Goal: Task Accomplishment & Management: Manage account settings

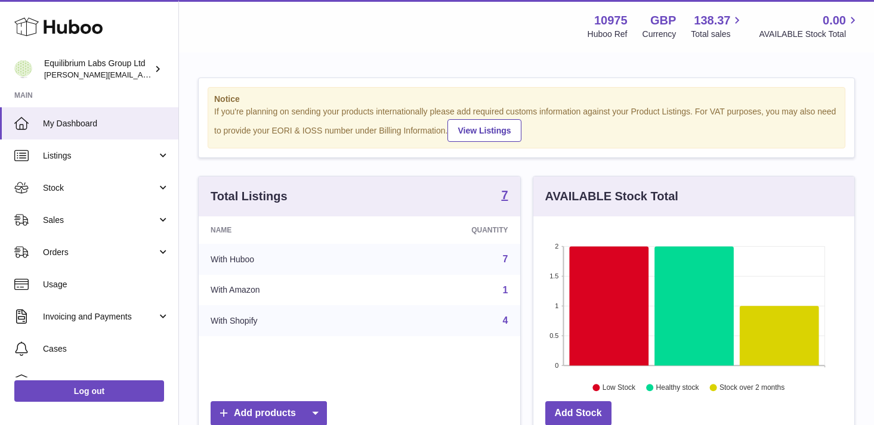
scroll to position [186, 321]
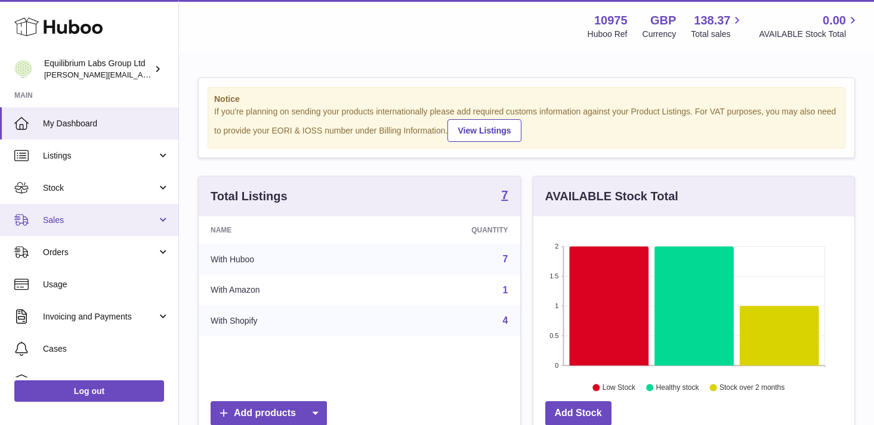
click at [136, 210] on link "Sales" at bounding box center [89, 220] width 178 height 32
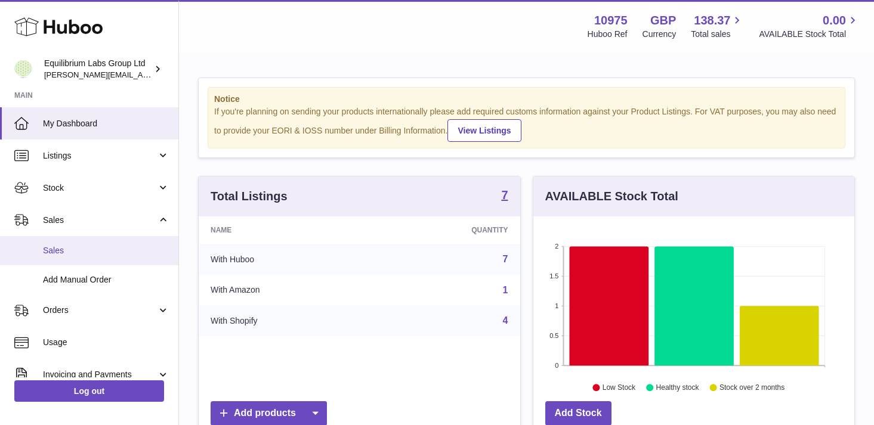
click at [105, 249] on span "Sales" at bounding box center [106, 250] width 126 height 11
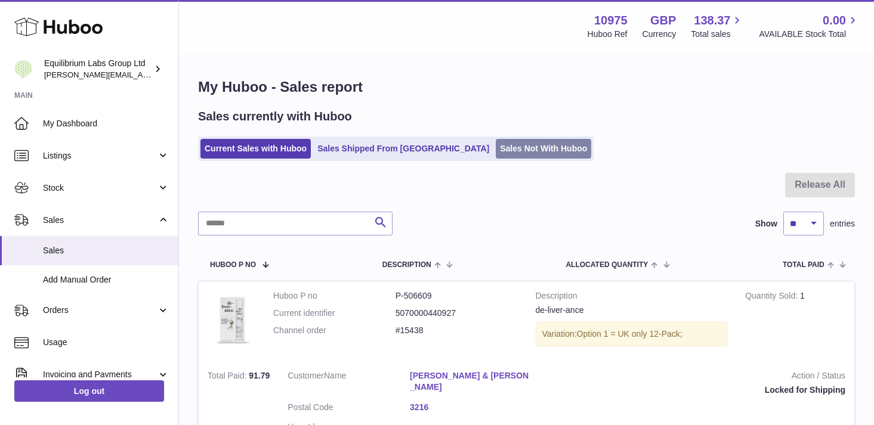
click at [496, 148] on link "Sales Not With Huboo" at bounding box center [543, 149] width 95 height 20
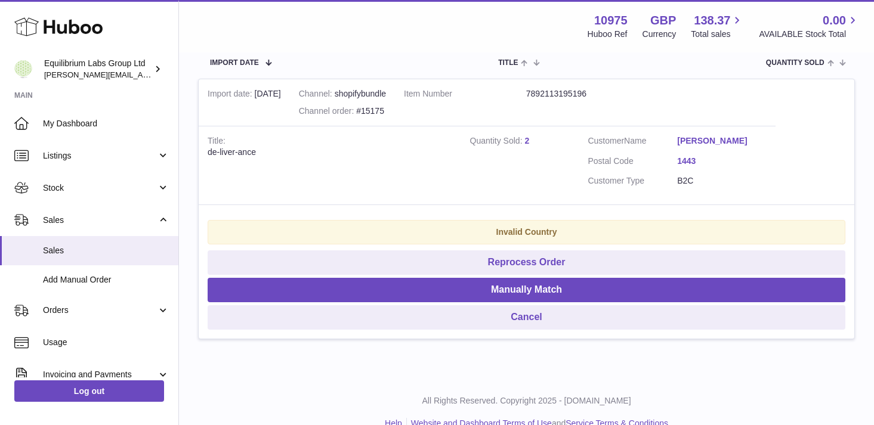
scroll to position [228, 0]
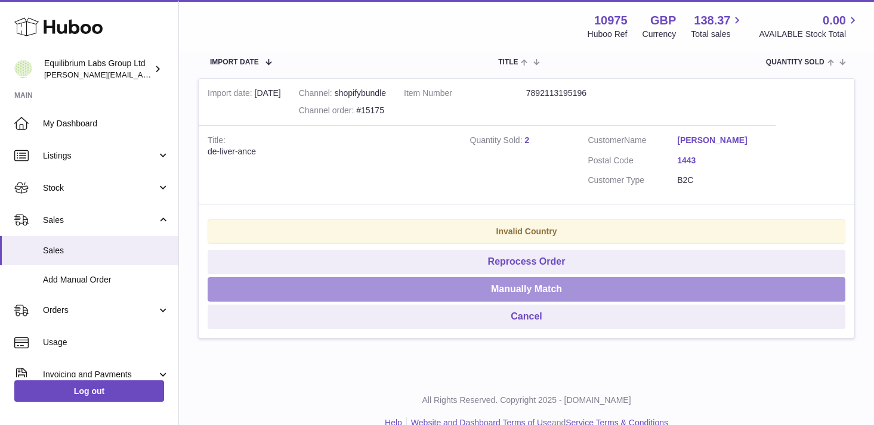
click at [540, 294] on button "Manually Match" at bounding box center [527, 289] width 638 height 24
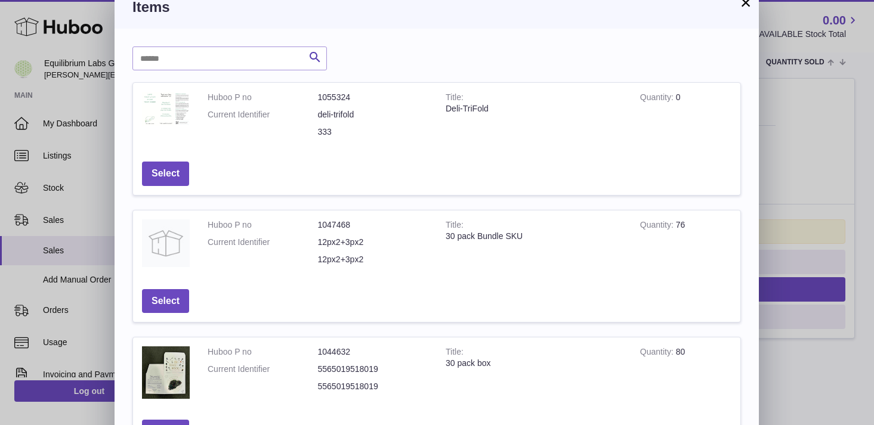
scroll to position [0, 0]
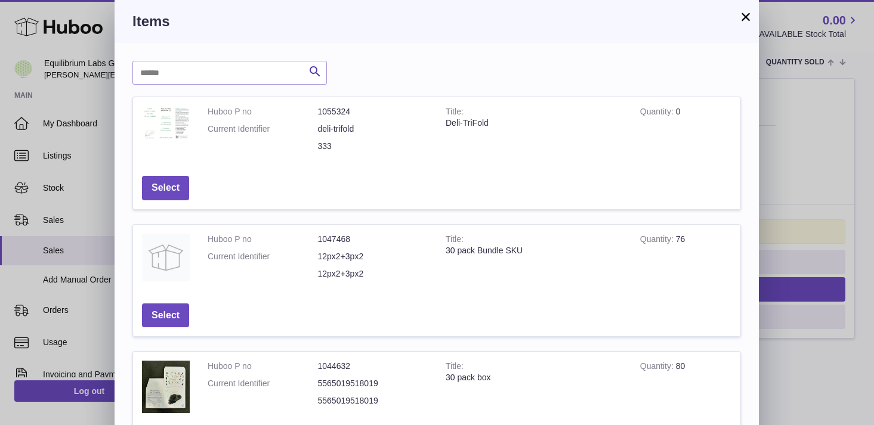
click at [744, 10] on button "×" at bounding box center [745, 17] width 14 height 14
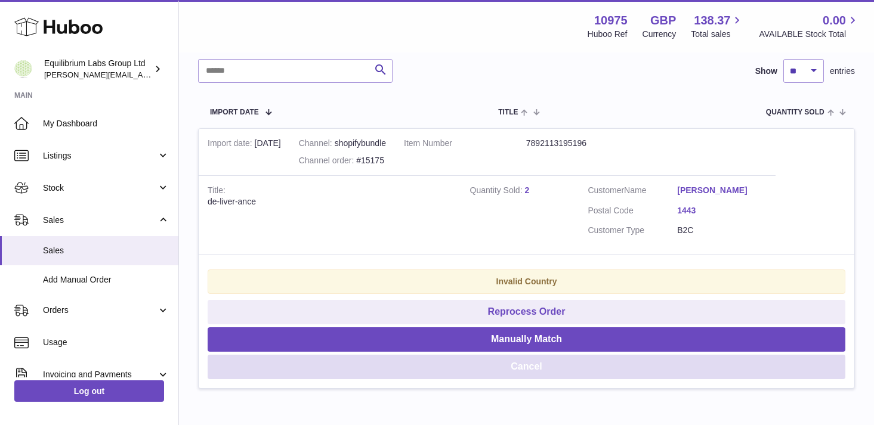
scroll to position [176, 0]
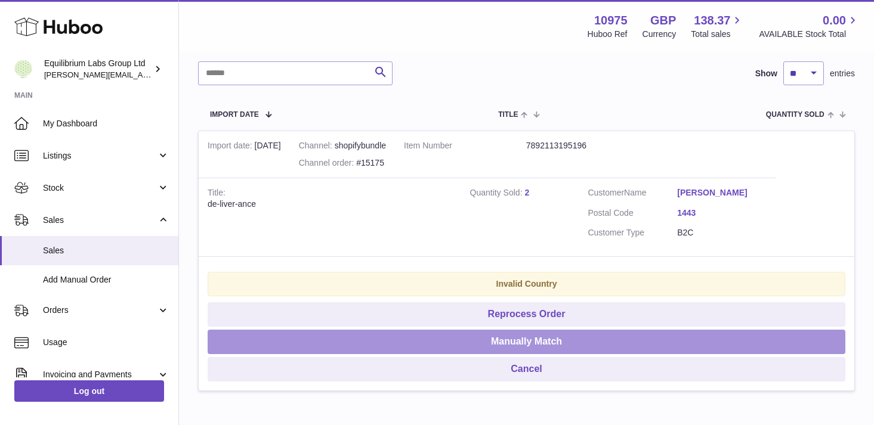
click at [536, 348] on button "Manually Match" at bounding box center [527, 342] width 638 height 24
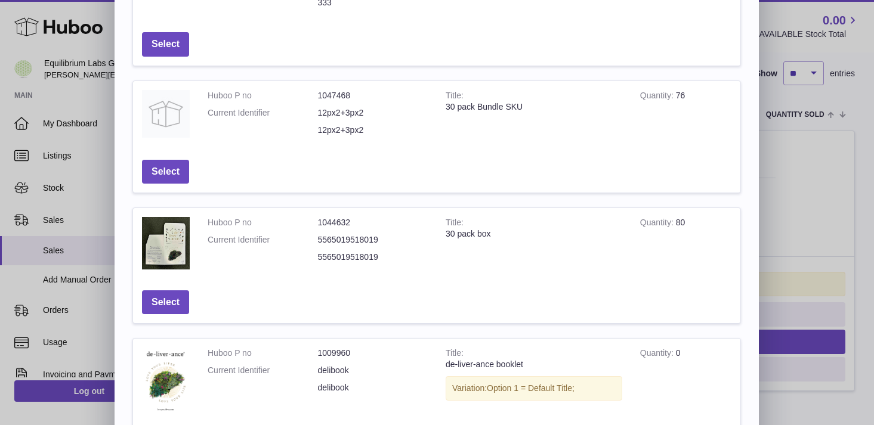
scroll to position [134, 0]
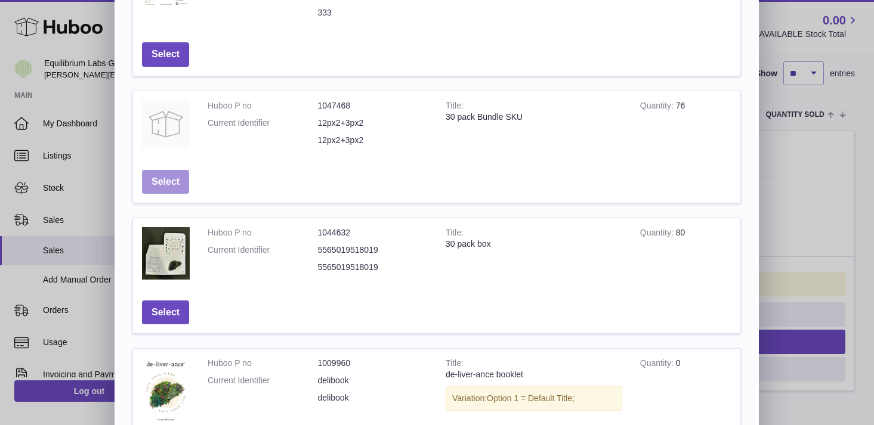
click at [172, 188] on button "Select" at bounding box center [165, 182] width 47 height 24
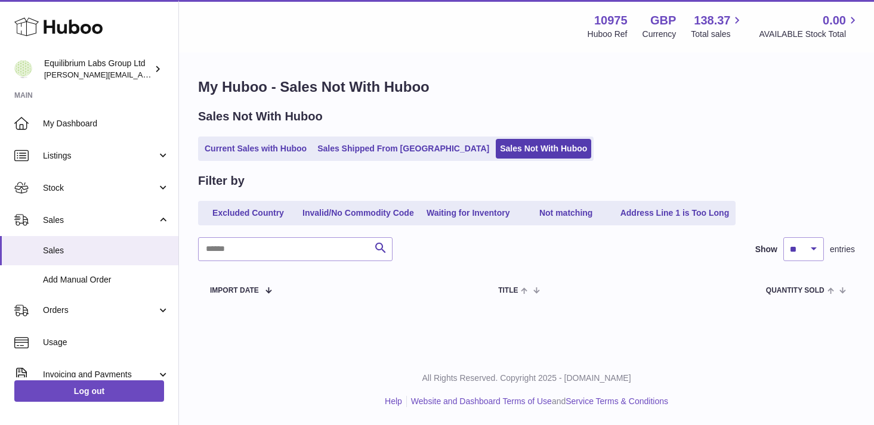
scroll to position [0, 0]
click at [234, 136] on div "Sales Not With Huboo Current Sales with Huboo Sales Shipped From Huboo Sales No…" at bounding box center [526, 135] width 657 height 52
click at [234, 141] on link "Current Sales with Huboo" at bounding box center [255, 149] width 110 height 20
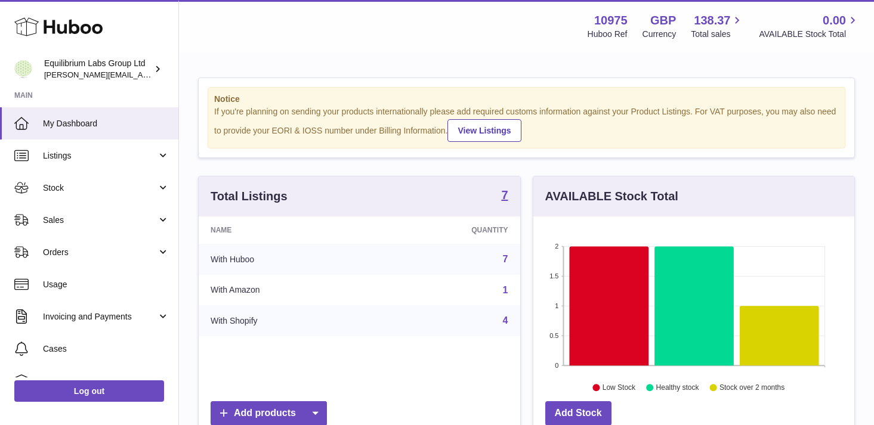
scroll to position [186, 321]
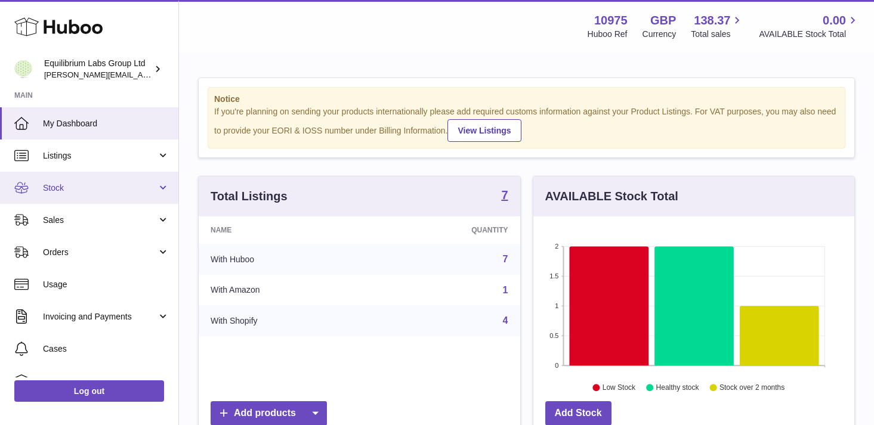
click at [128, 197] on link "Stock" at bounding box center [89, 188] width 178 height 32
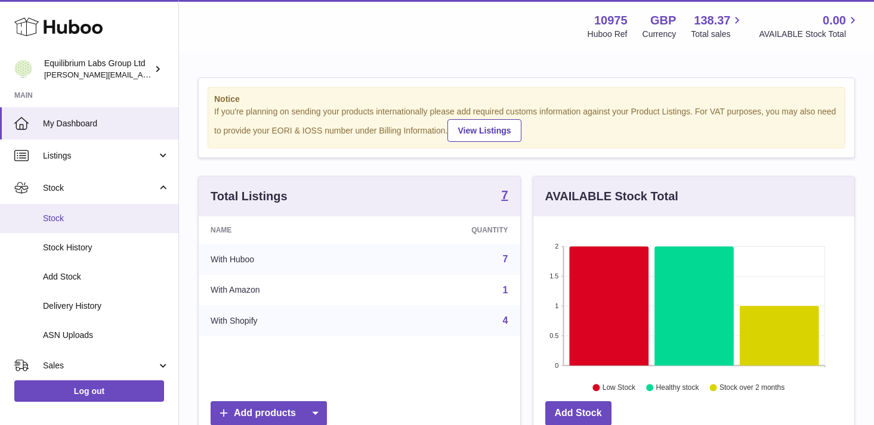
click at [103, 225] on link "Stock" at bounding box center [89, 218] width 178 height 29
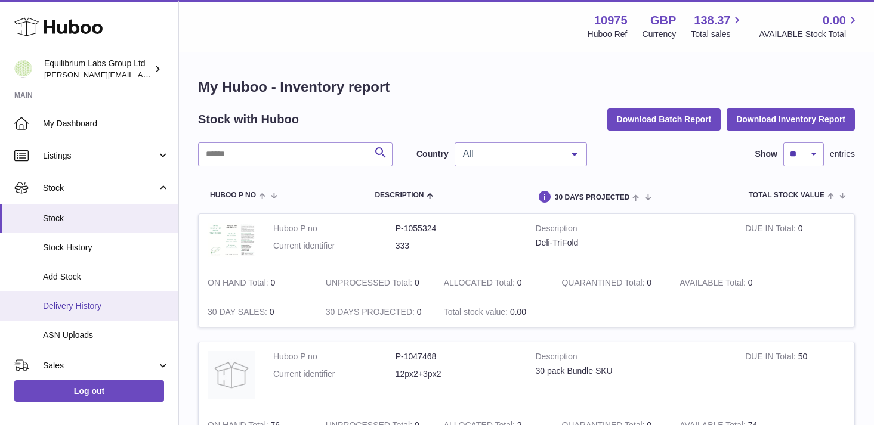
click at [128, 302] on span "Delivery History" at bounding box center [106, 306] width 126 height 11
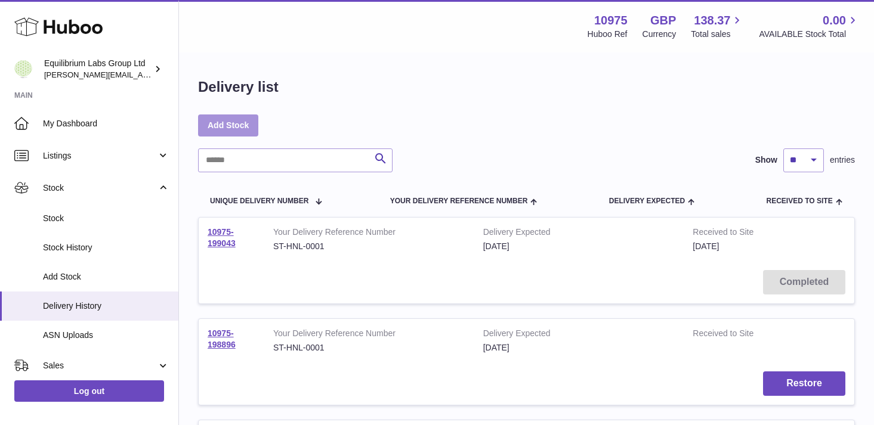
click at [238, 120] on link "Add Stock" at bounding box center [228, 125] width 60 height 21
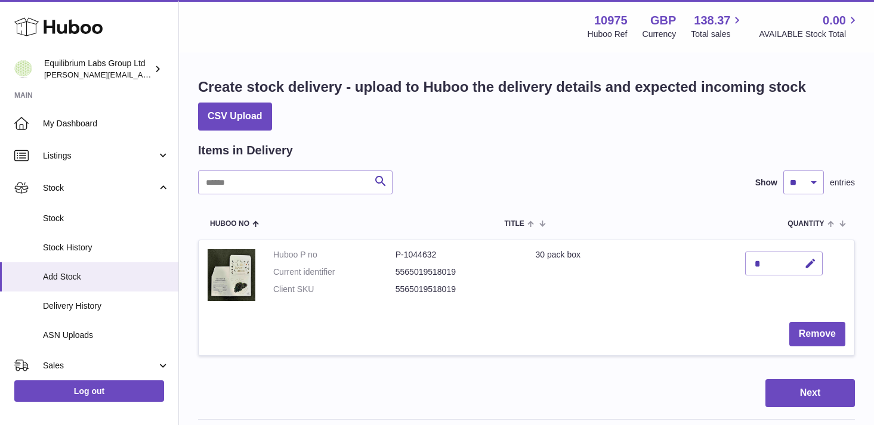
scroll to position [39, 0]
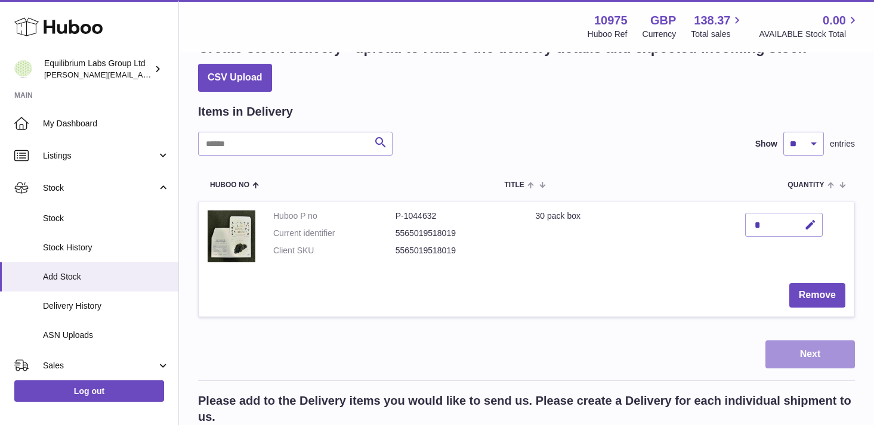
click at [809, 355] on button "Next" at bounding box center [809, 355] width 89 height 28
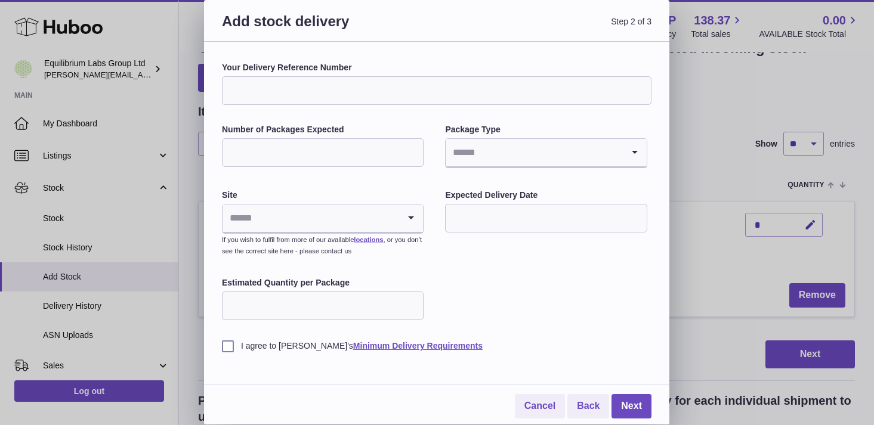
click at [371, 209] on input "Search for option" at bounding box center [310, 218] width 177 height 27
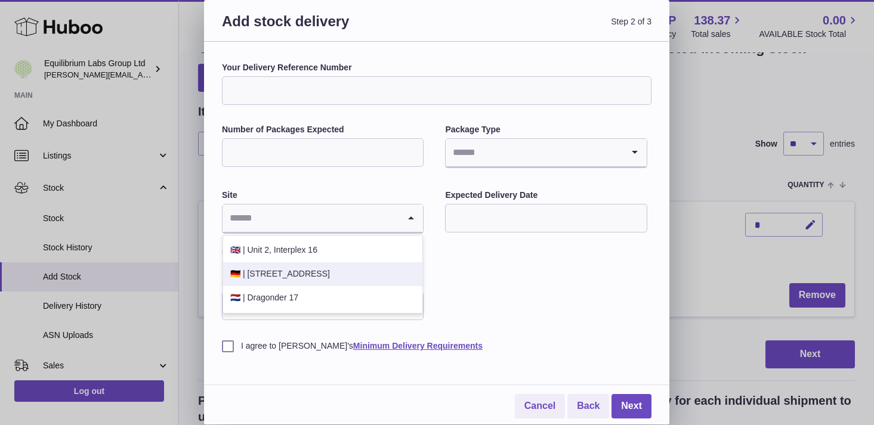
click at [502, 273] on div "Your Delivery Reference Number Number of Packages Expected Package Type Loading…" at bounding box center [436, 207] width 429 height 290
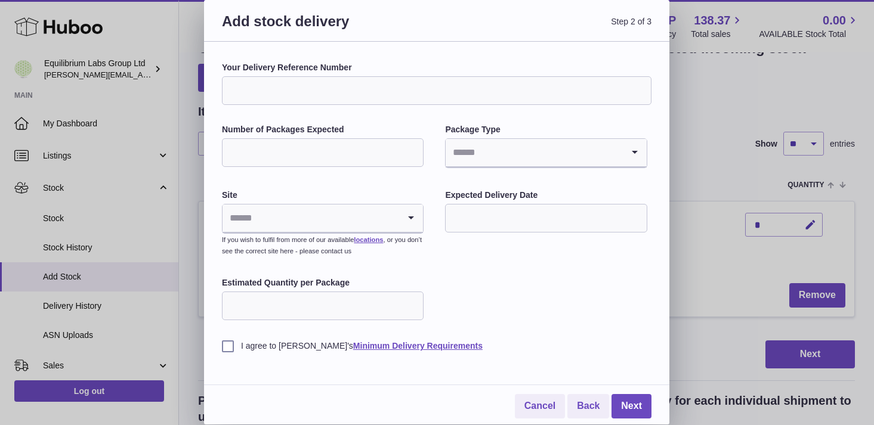
click at [392, 219] on input "Search for option" at bounding box center [310, 218] width 177 height 27
click at [449, 280] on div "Your Delivery Reference Number Number of Packages Expected Package Type Loading…" at bounding box center [436, 207] width 429 height 290
click at [413, 227] on icon "Search for option" at bounding box center [411, 218] width 24 height 27
click at [469, 307] on div "Your Delivery Reference Number Number of Packages Expected Package Type Loading…" at bounding box center [436, 207] width 429 height 290
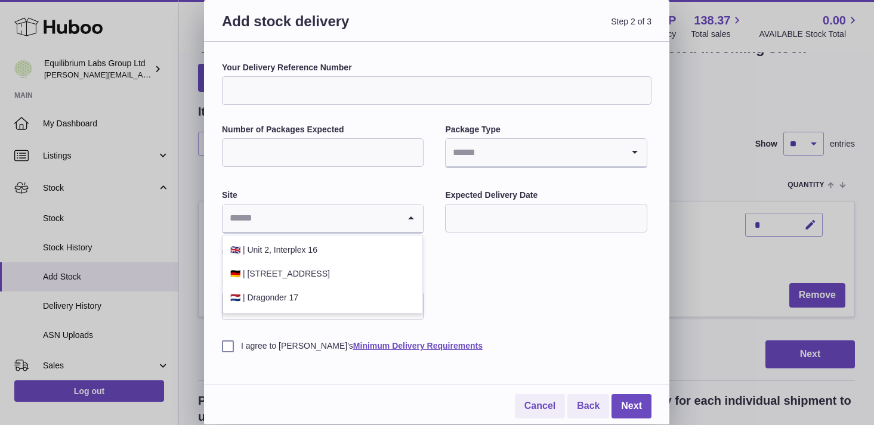
click at [395, 207] on input "Search for option" at bounding box center [310, 218] width 177 height 27
click at [454, 272] on div "Your Delivery Reference Number Number of Packages Expected Package Type Loading…" at bounding box center [436, 207] width 429 height 290
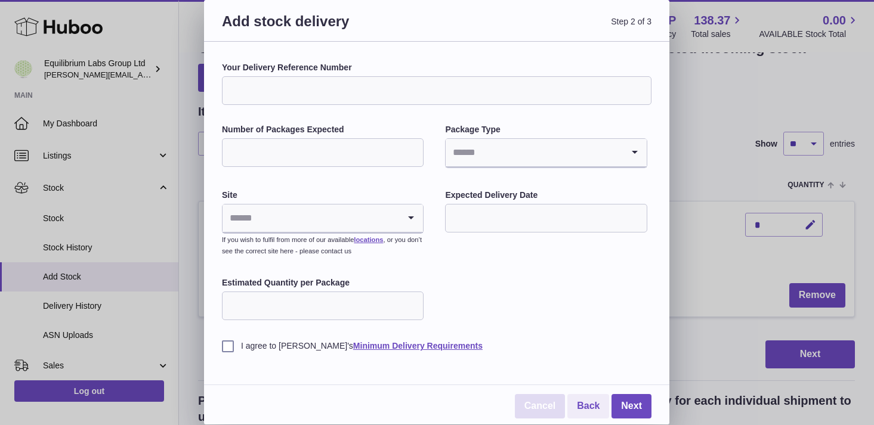
click at [542, 404] on link "Cancel" at bounding box center [540, 406] width 50 height 24
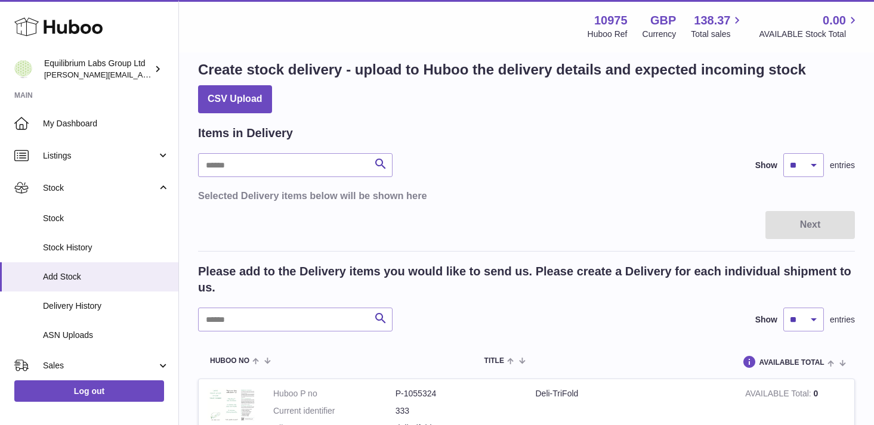
scroll to position [0, 0]
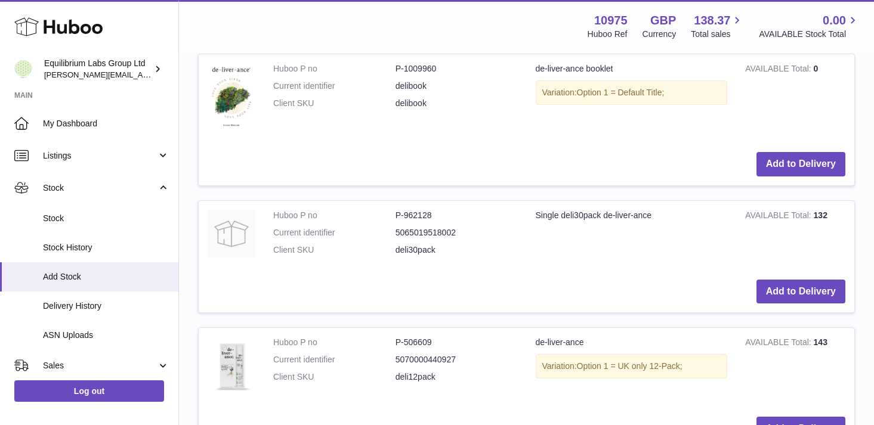
scroll to position [684, 0]
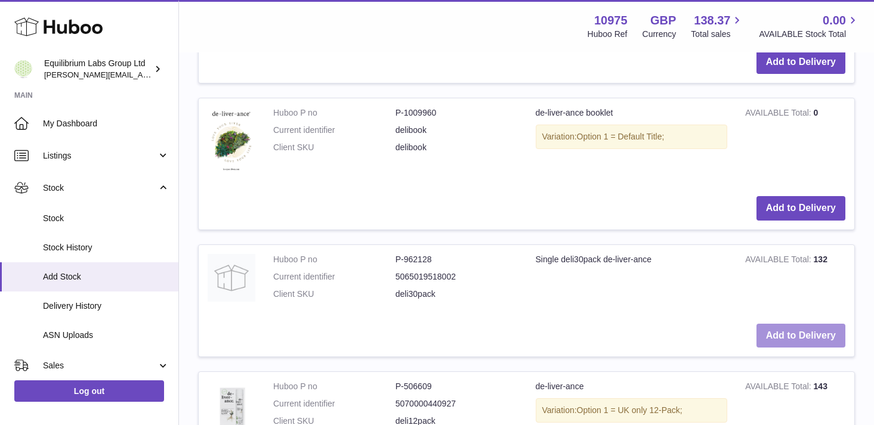
click at [790, 333] on button "Add to Delivery" at bounding box center [800, 336] width 89 height 24
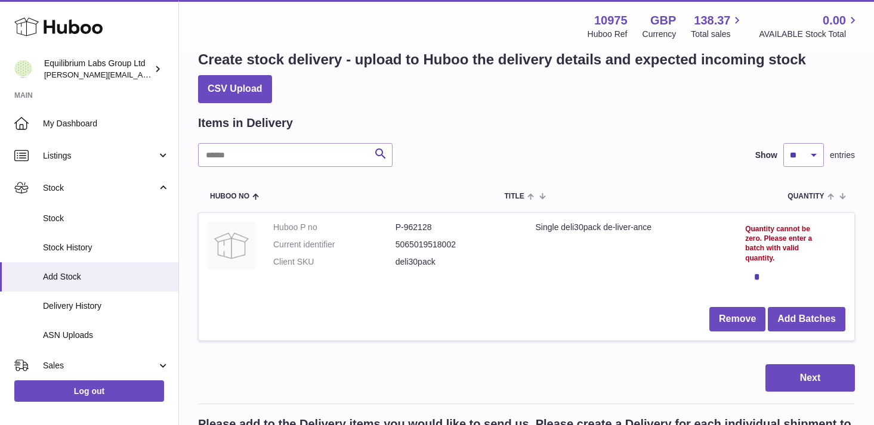
scroll to position [0, 0]
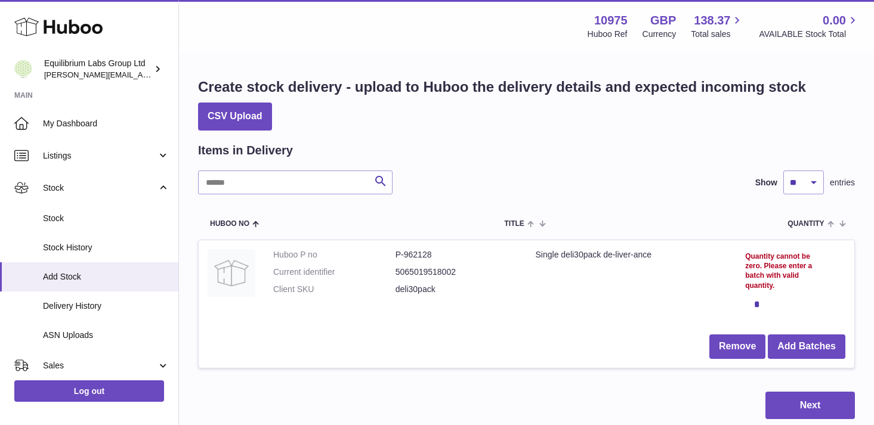
click at [750, 307] on div "*" at bounding box center [784, 305] width 78 height 24
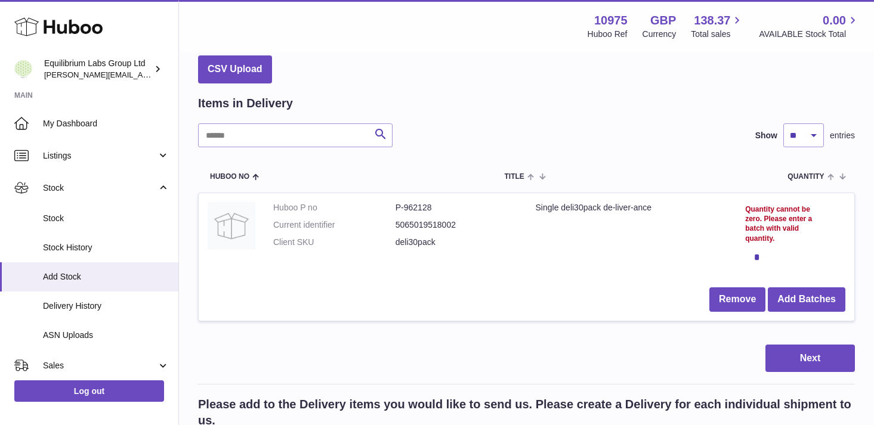
scroll to position [60, 0]
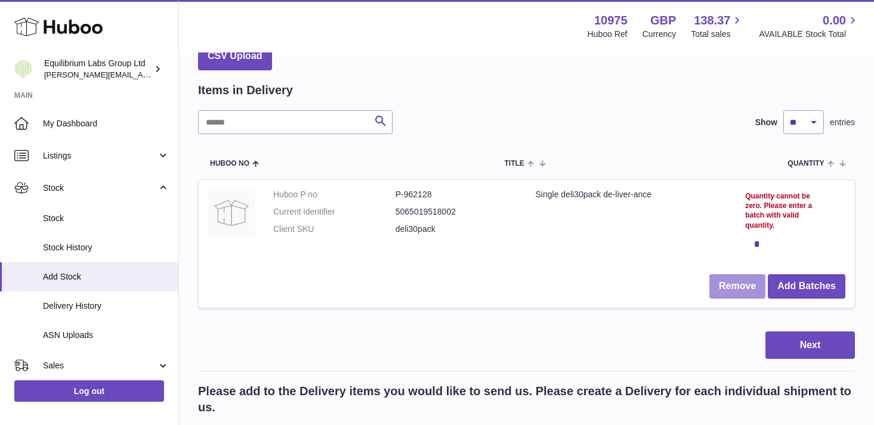
click at [741, 290] on button "Remove" at bounding box center [737, 286] width 56 height 24
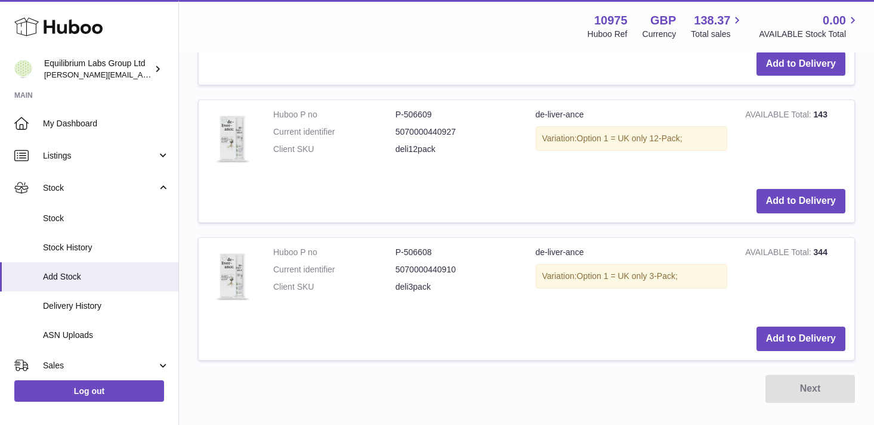
scroll to position [959, 0]
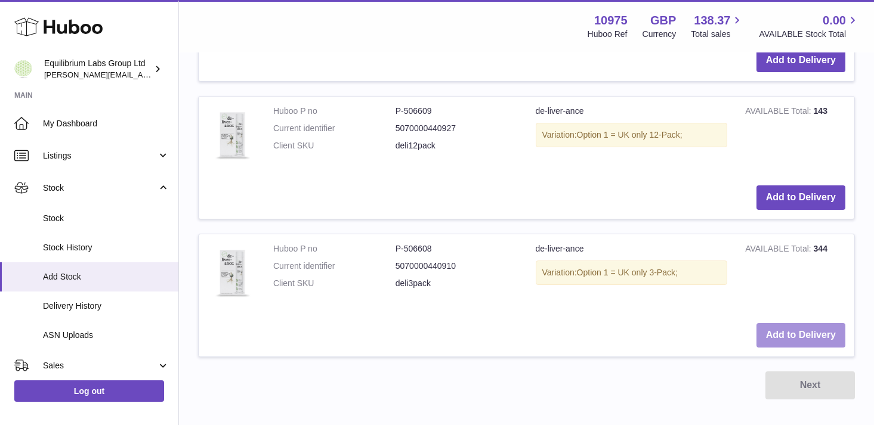
click at [792, 341] on button "Add to Delivery" at bounding box center [800, 335] width 89 height 24
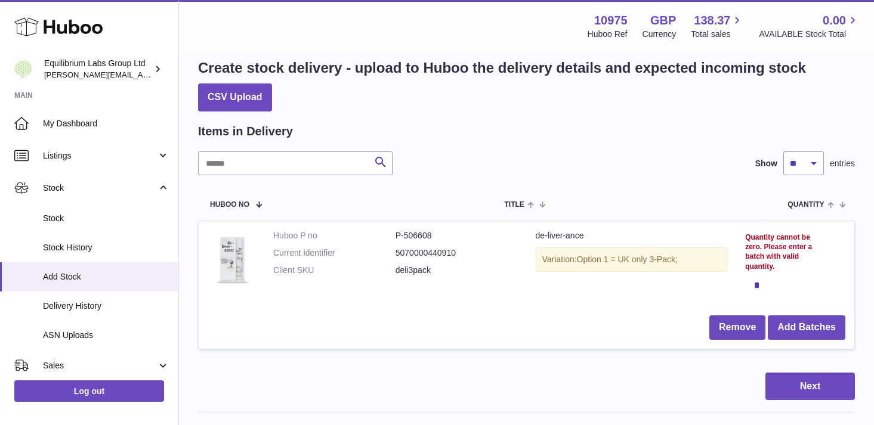
scroll to position [11, 0]
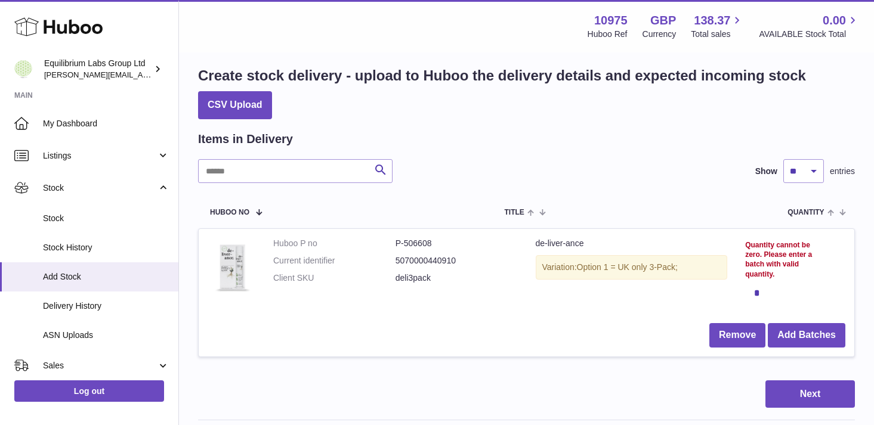
click at [759, 290] on div "*" at bounding box center [784, 294] width 78 height 24
click at [755, 292] on div "*" at bounding box center [784, 294] width 78 height 24
click at [808, 335] on button "Add Batches" at bounding box center [807, 335] width 78 height 24
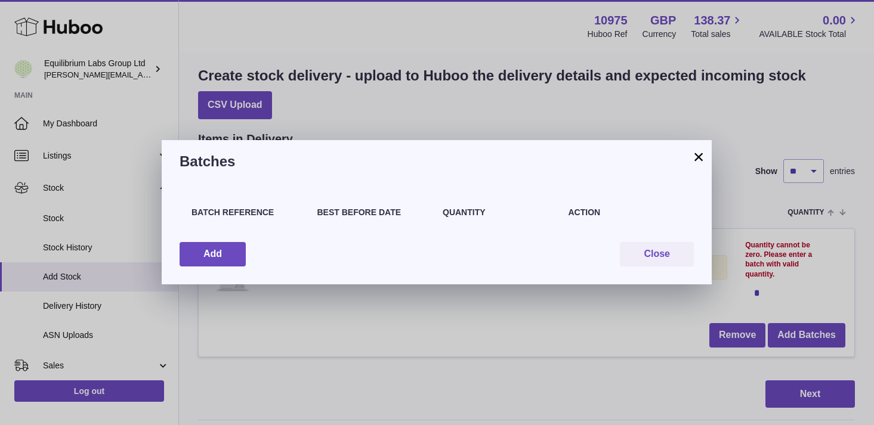
click at [236, 219] on div "Batch Reference" at bounding box center [248, 218] width 126 height 23
click at [230, 249] on button "Add" at bounding box center [213, 254] width 66 height 24
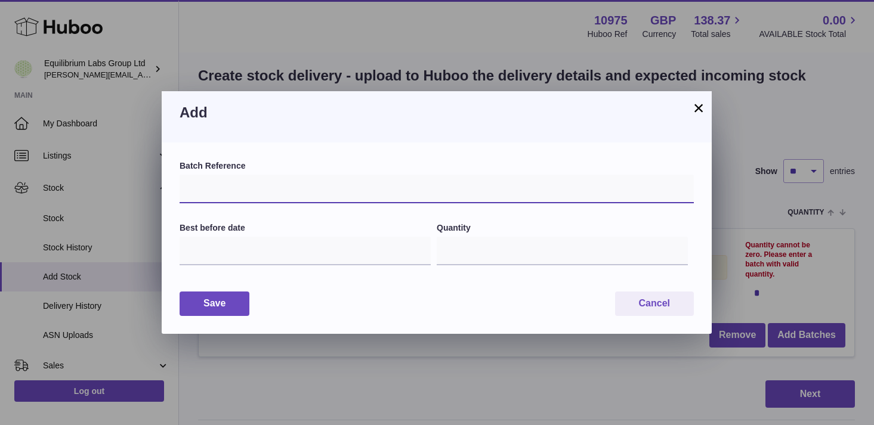
click at [247, 198] on input "text" at bounding box center [437, 189] width 514 height 29
type input "******"
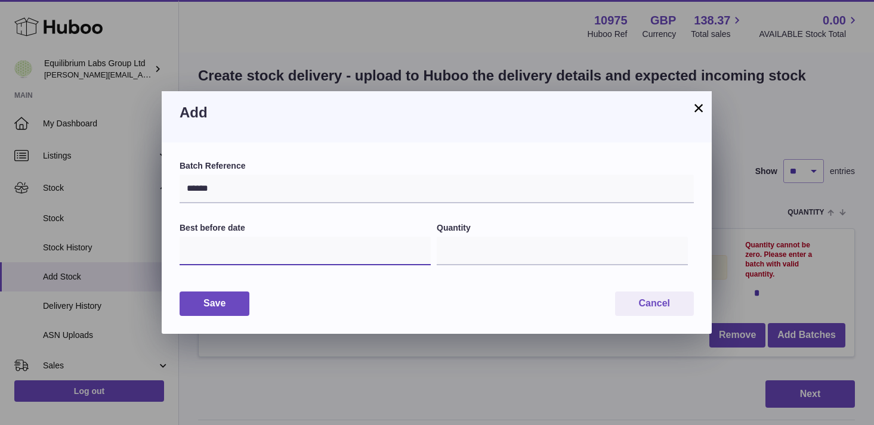
click at [256, 259] on input "text" at bounding box center [305, 251] width 251 height 29
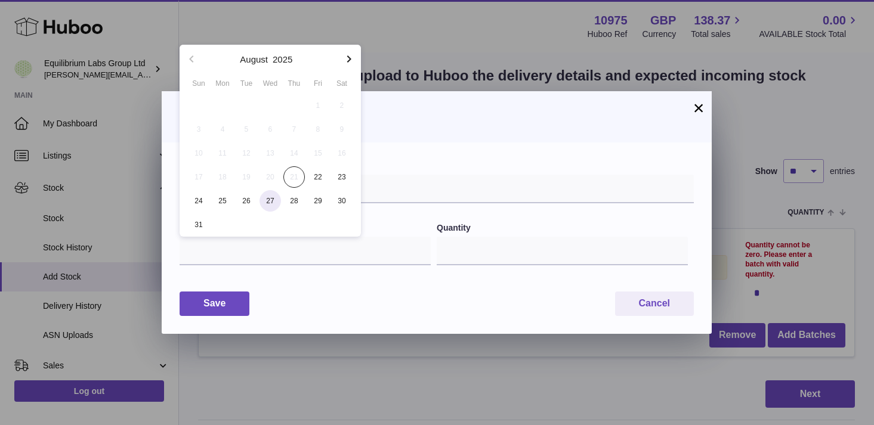
click at [279, 196] on span "27" at bounding box center [269, 200] width 21 height 21
type input "**********"
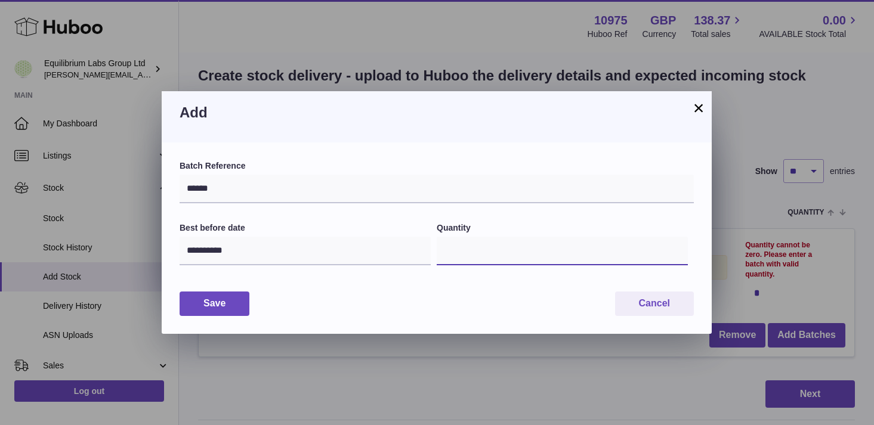
click at [500, 252] on input "*" at bounding box center [562, 251] width 251 height 29
click at [673, 248] on input "*" at bounding box center [562, 251] width 251 height 29
type input "*"
click at [673, 248] on input "*" at bounding box center [562, 251] width 251 height 29
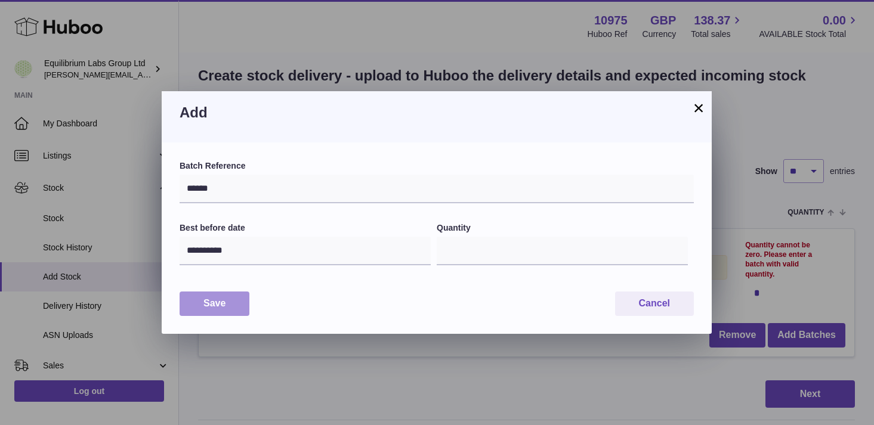
click at [217, 305] on button "Save" at bounding box center [215, 304] width 70 height 24
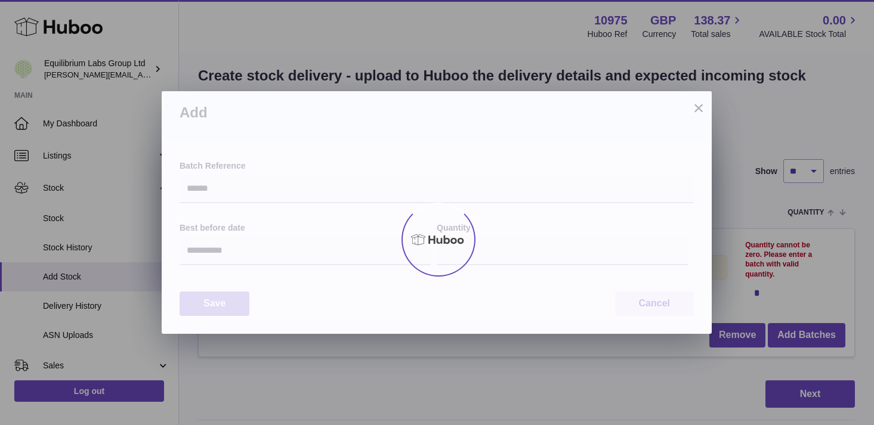
type input "*"
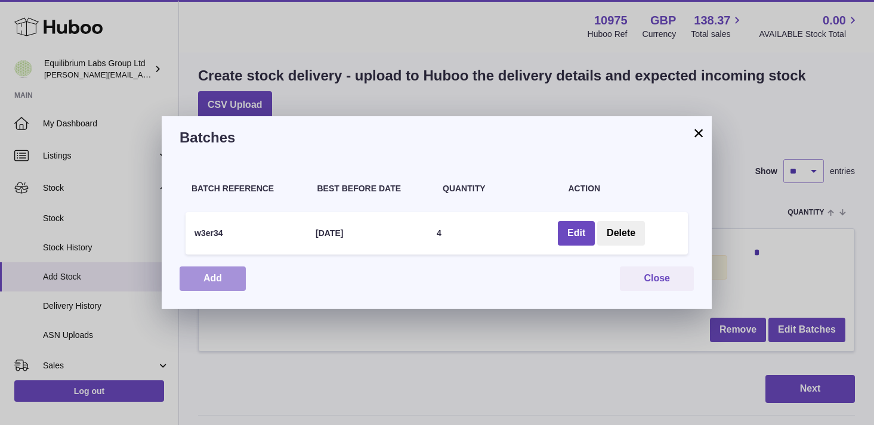
click at [232, 286] on button "Add" at bounding box center [213, 279] width 66 height 24
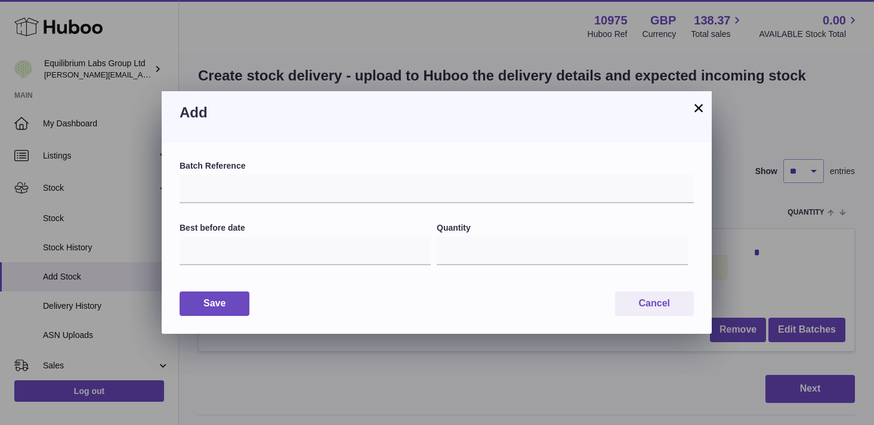
click at [699, 106] on button "×" at bounding box center [698, 108] width 14 height 14
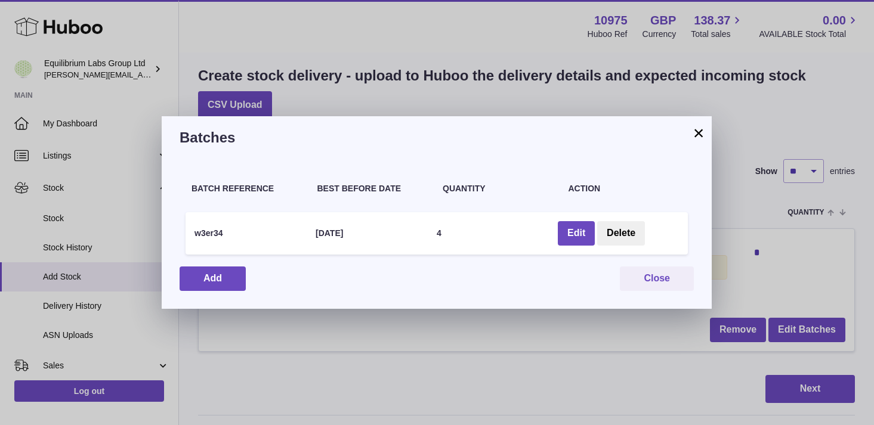
click at [701, 128] on button "×" at bounding box center [698, 133] width 14 height 14
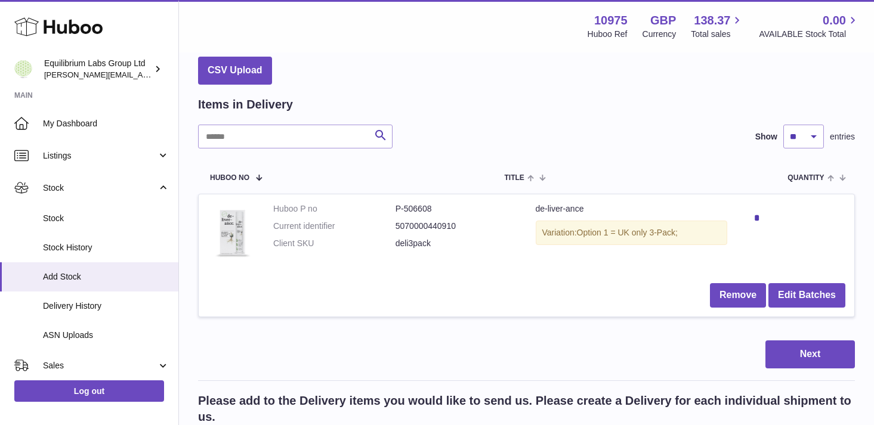
scroll to position [50, 0]
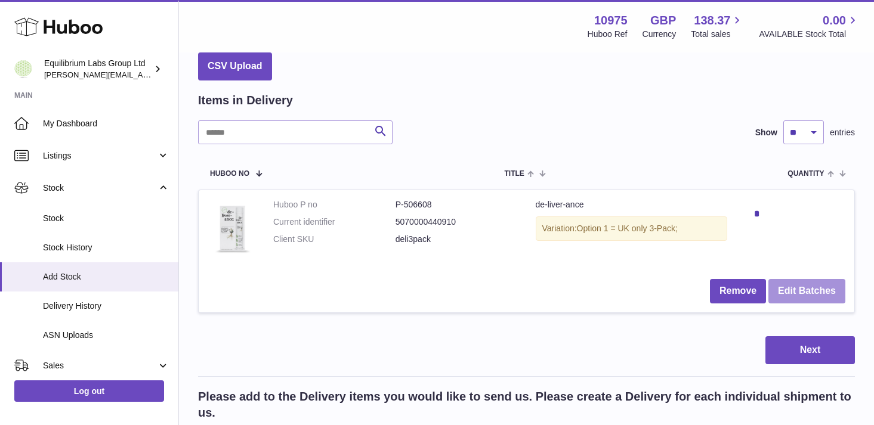
click at [802, 290] on button "Edit Batches" at bounding box center [806, 291] width 77 height 24
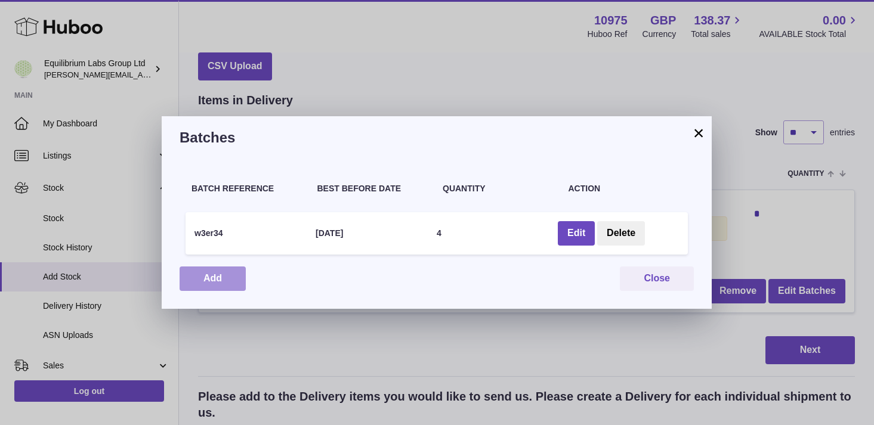
click at [234, 280] on button "Add" at bounding box center [213, 279] width 66 height 24
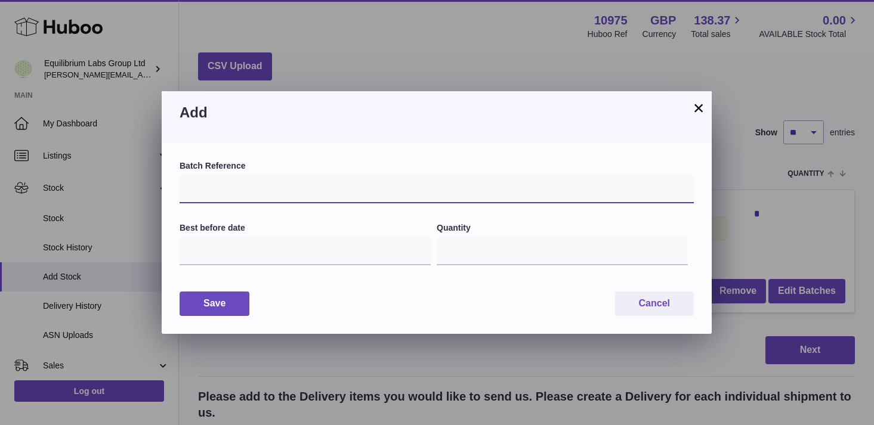
click at [239, 194] on input "text" at bounding box center [437, 189] width 514 height 29
type input "*****"
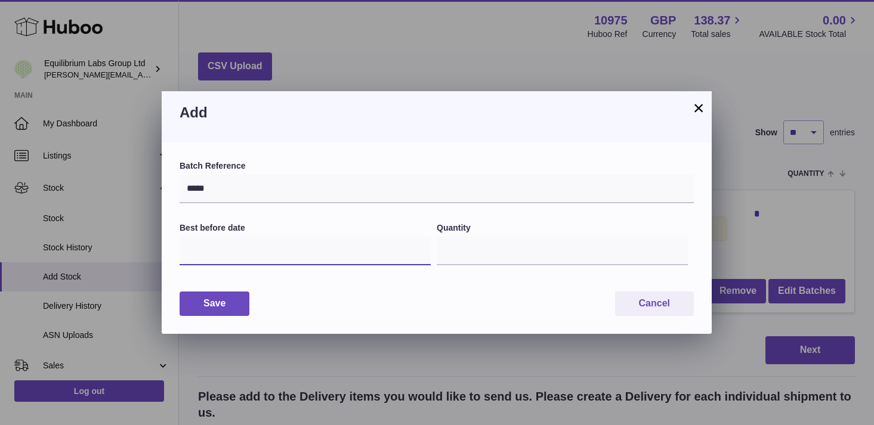
click at [270, 264] on input "text" at bounding box center [305, 251] width 251 height 29
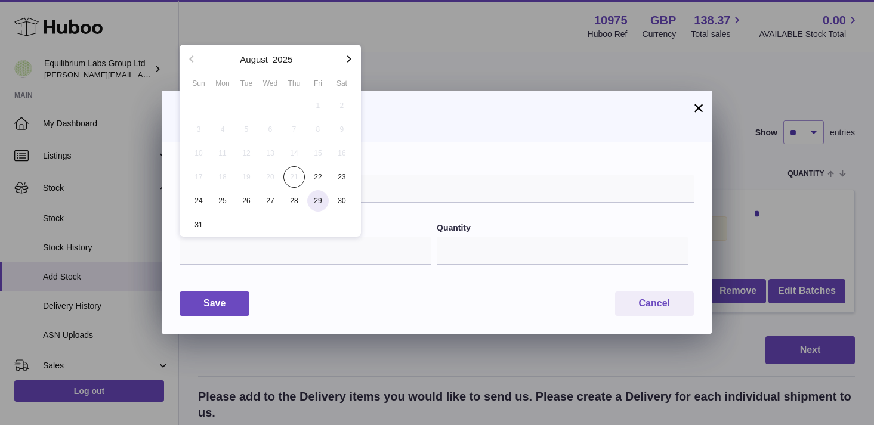
click at [326, 200] on span "29" at bounding box center [317, 200] width 21 height 21
type input "**********"
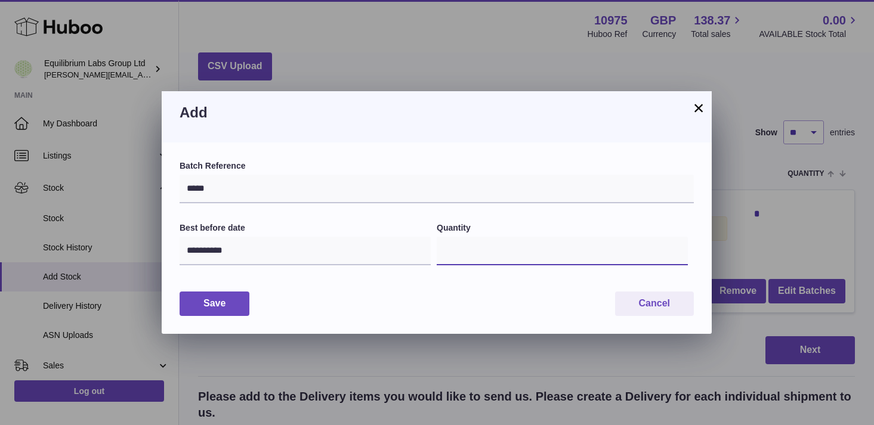
click at [485, 250] on input "*" at bounding box center [562, 251] width 251 height 29
type input "**"
click at [217, 316] on div "**********" at bounding box center [437, 238] width 550 height 191
click at [218, 301] on button "Save" at bounding box center [215, 304] width 70 height 24
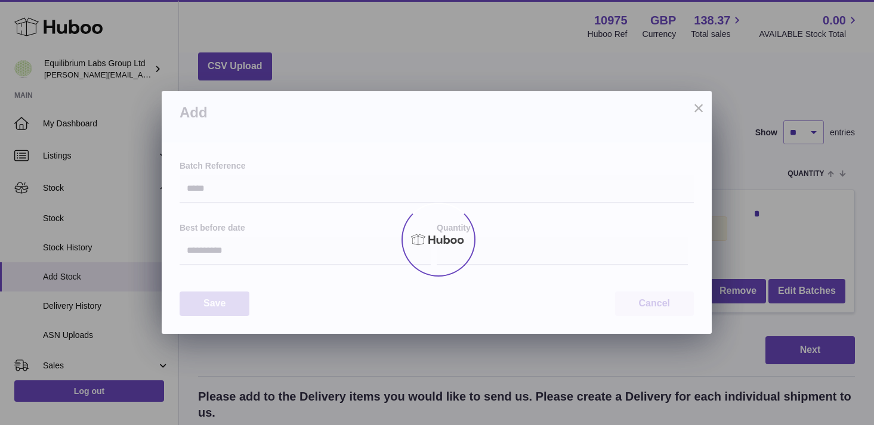
type input "**"
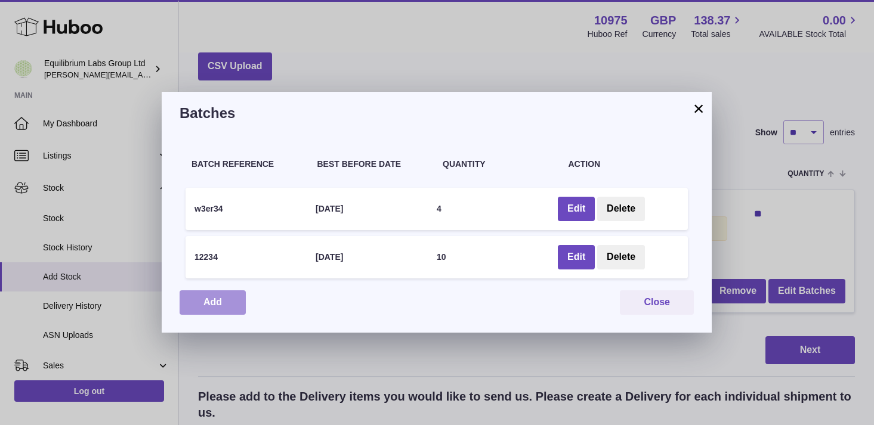
click at [214, 308] on button "Add" at bounding box center [213, 302] width 66 height 24
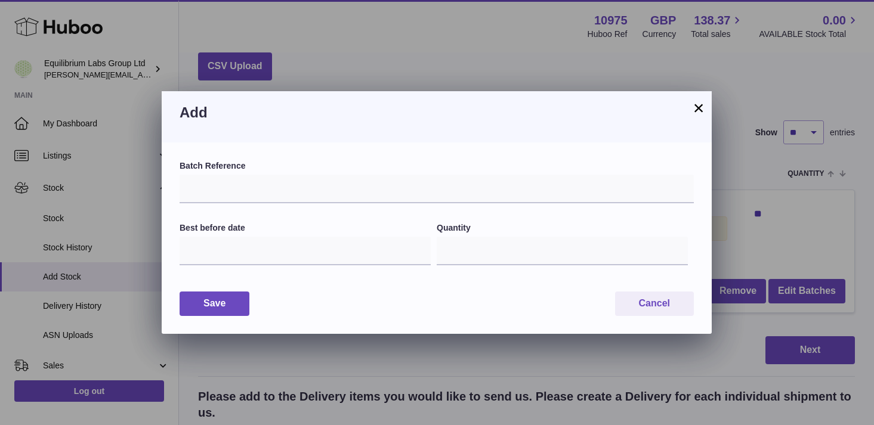
click at [706, 109] on div "Add" at bounding box center [437, 116] width 550 height 51
click at [700, 113] on button "×" at bounding box center [698, 108] width 14 height 14
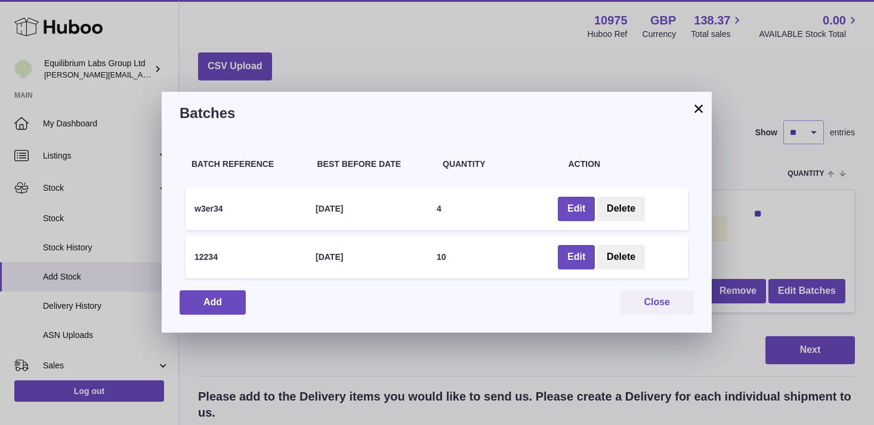
click at [695, 108] on button "×" at bounding box center [698, 108] width 14 height 14
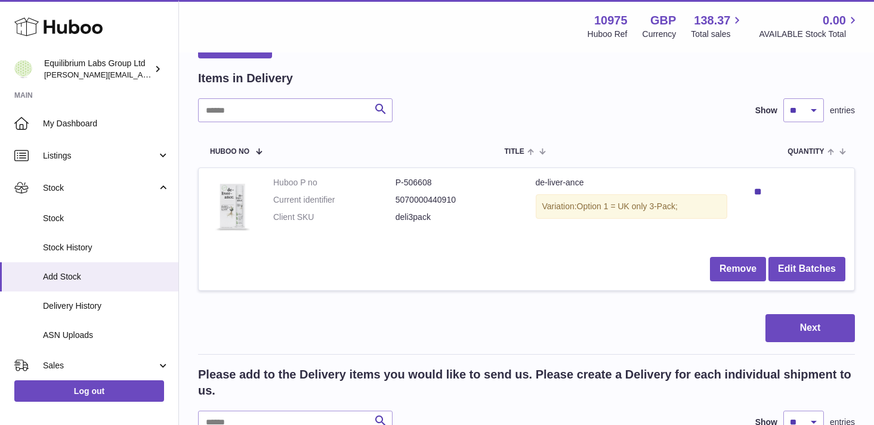
scroll to position [78, 0]
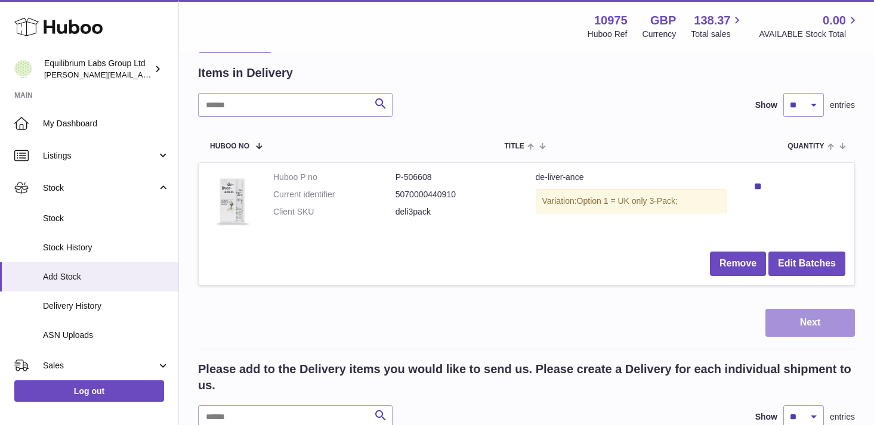
click at [784, 318] on button "Next" at bounding box center [809, 323] width 89 height 28
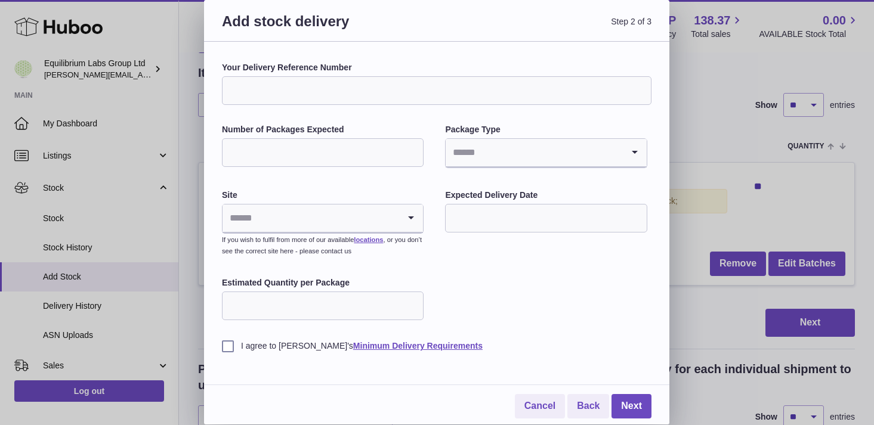
click at [382, 229] on input "Search for option" at bounding box center [310, 218] width 177 height 27
click at [472, 272] on div "Your Delivery Reference Number Number of Packages Expected Package Type Loading…" at bounding box center [436, 207] width 429 height 290
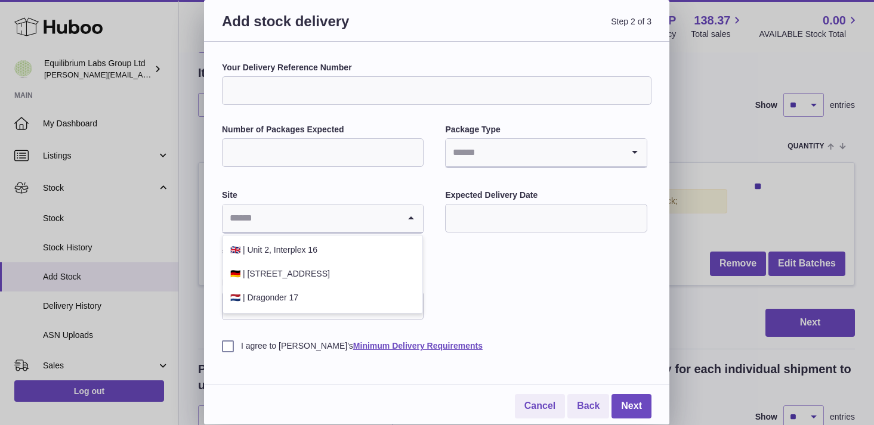
click at [406, 210] on icon "Search for option" at bounding box center [411, 218] width 24 height 27
click at [544, 393] on div "Cancel Back Next" at bounding box center [436, 396] width 429 height 46
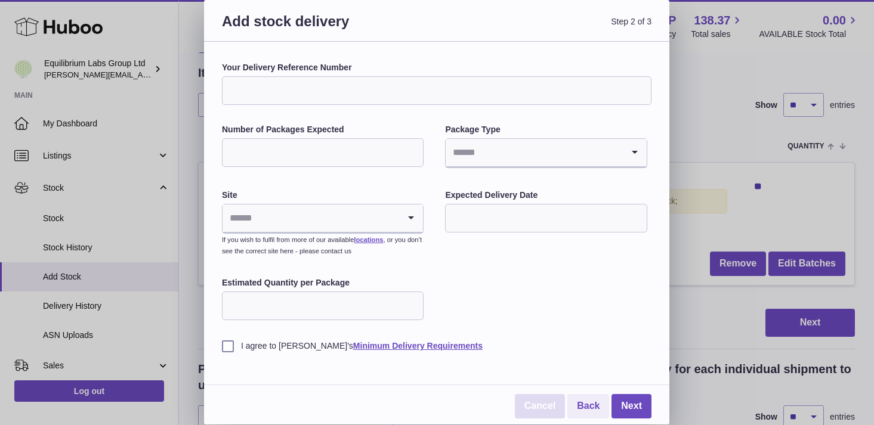
click at [544, 404] on link "Cancel" at bounding box center [540, 406] width 50 height 24
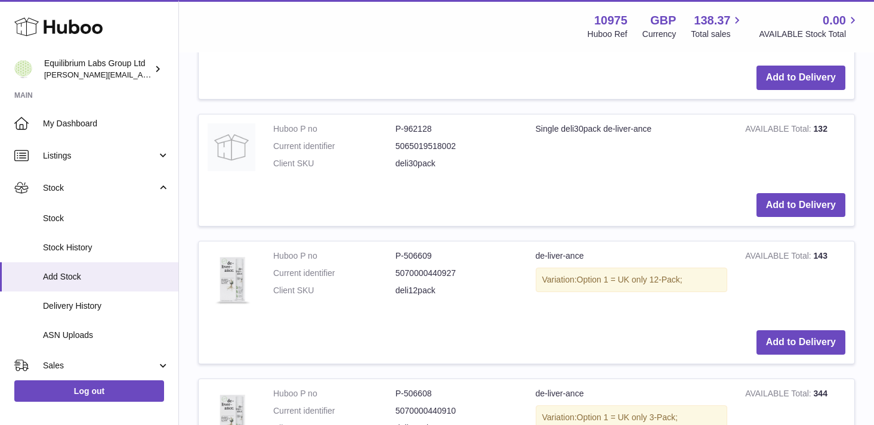
scroll to position [817, 0]
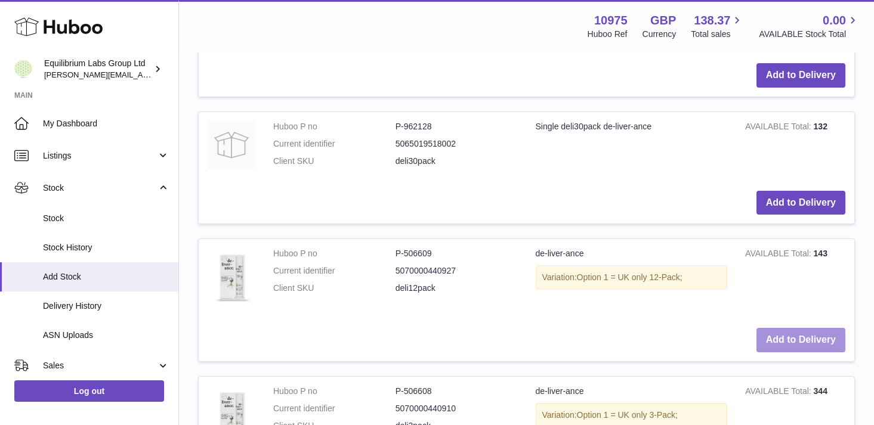
click at [793, 330] on button "Add to Delivery" at bounding box center [800, 340] width 89 height 24
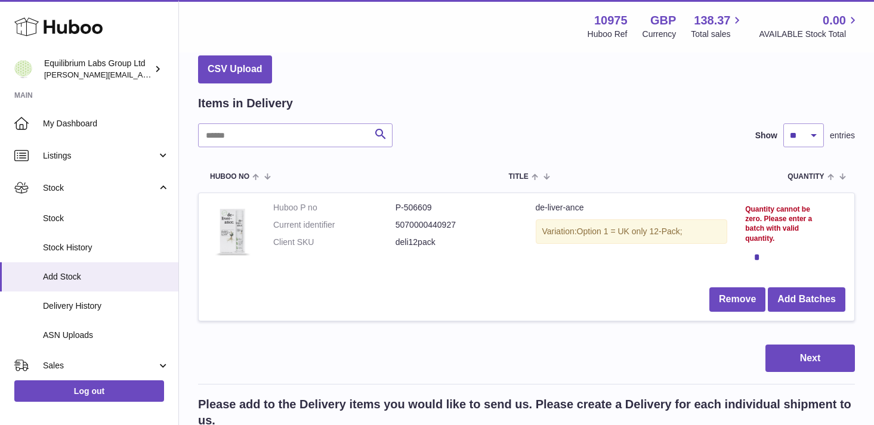
scroll to position [0, 0]
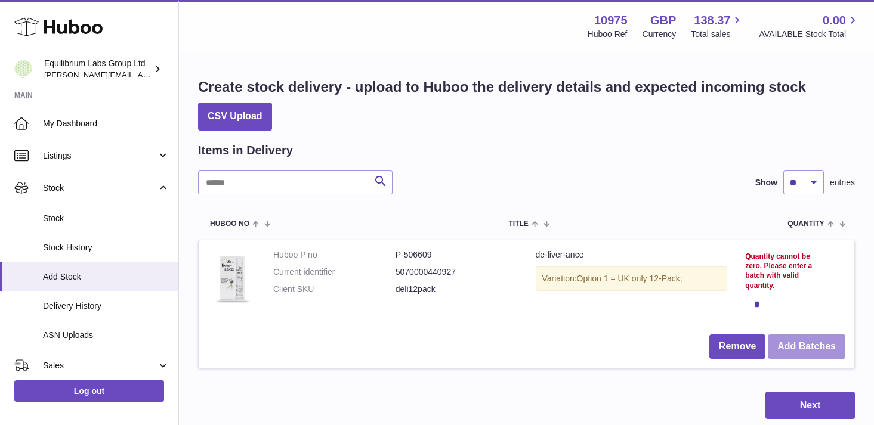
click at [804, 341] on button "Add Batches" at bounding box center [807, 347] width 78 height 24
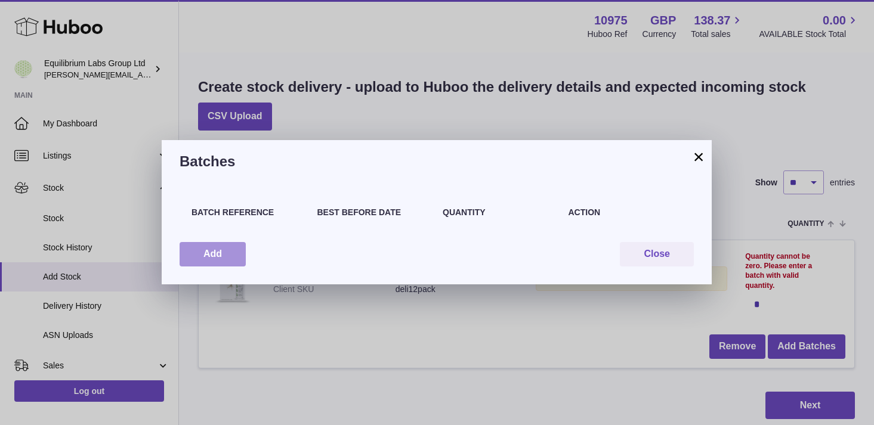
click at [221, 246] on button "Add" at bounding box center [213, 254] width 66 height 24
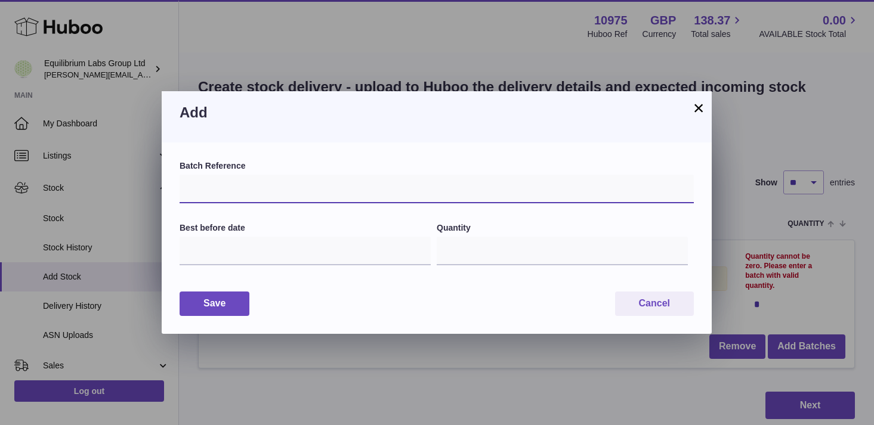
click at [234, 187] on input "text" at bounding box center [437, 189] width 514 height 29
type input "*****"
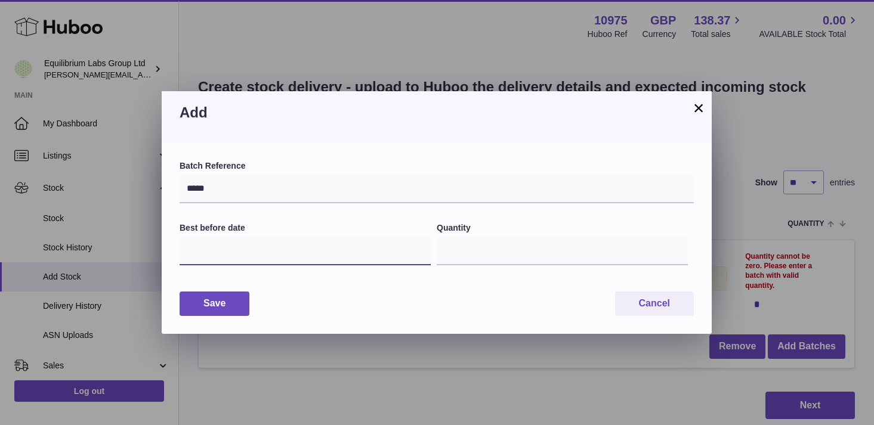
click at [244, 247] on input "text" at bounding box center [305, 251] width 251 height 29
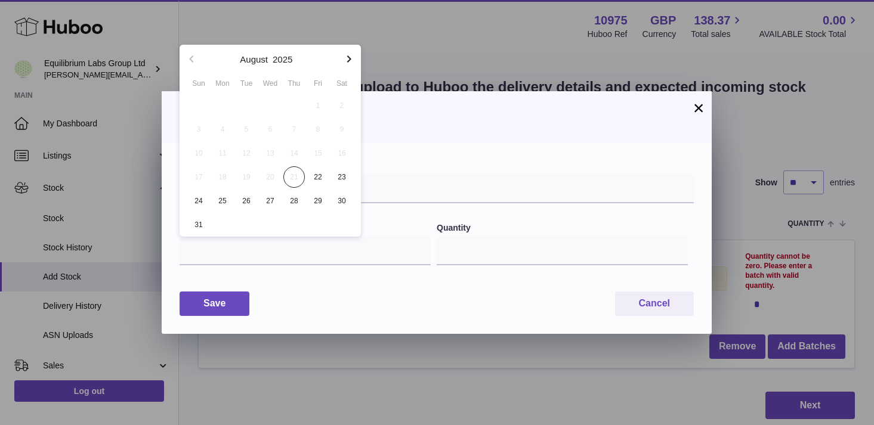
click at [355, 58] on icon "button" at bounding box center [349, 59] width 14 height 14
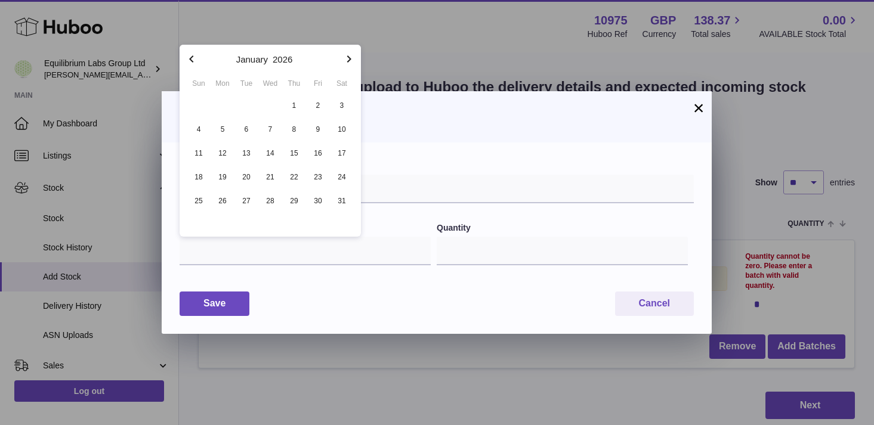
click at [355, 58] on icon "button" at bounding box center [349, 59] width 14 height 14
click at [294, 161] on span "19" at bounding box center [293, 153] width 21 height 21
type input "**********"
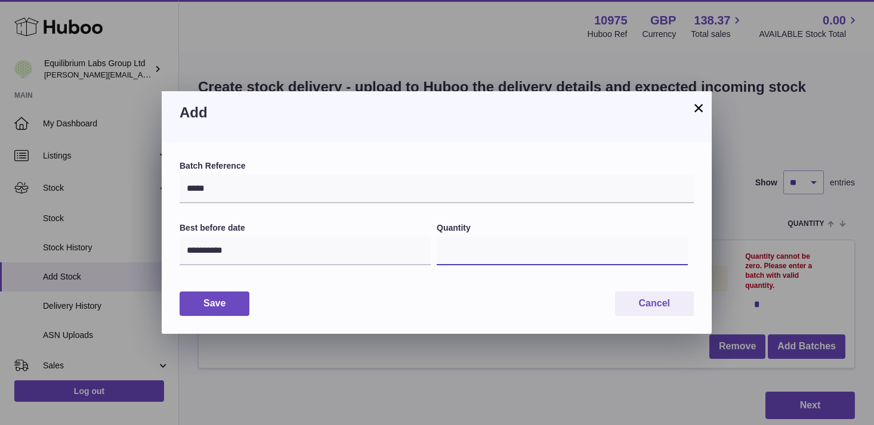
click at [488, 246] on input "*" at bounding box center [562, 251] width 251 height 29
type input "**"
click at [222, 307] on button "Save" at bounding box center [215, 304] width 70 height 24
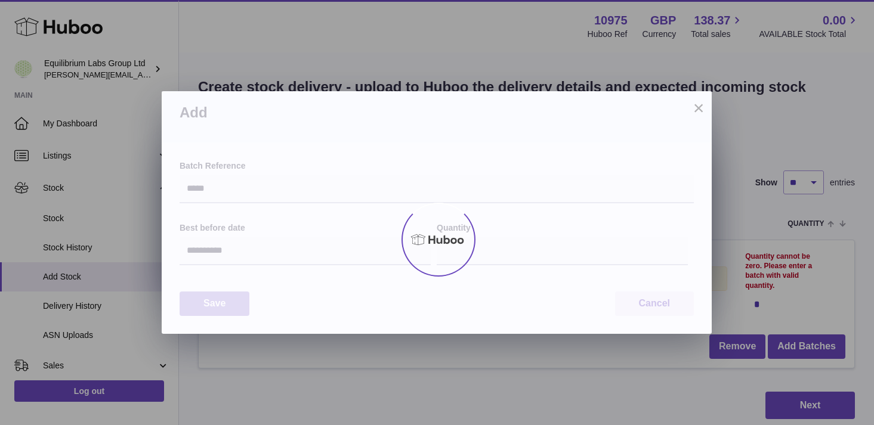
type input "**"
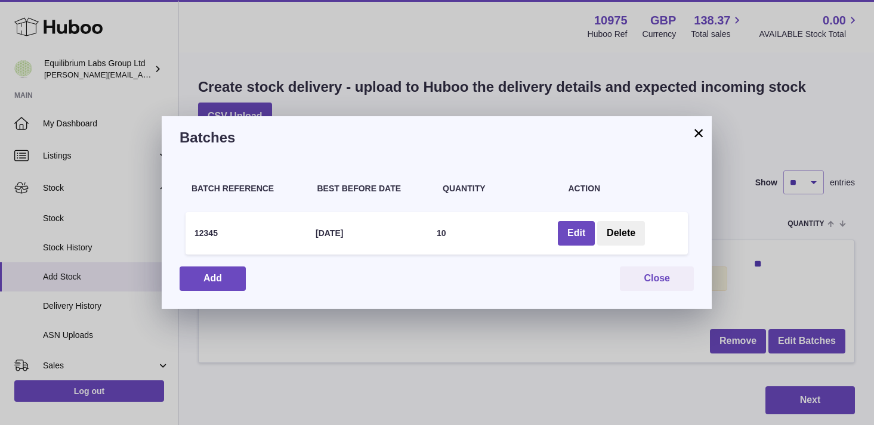
click at [694, 140] on button "×" at bounding box center [698, 133] width 14 height 14
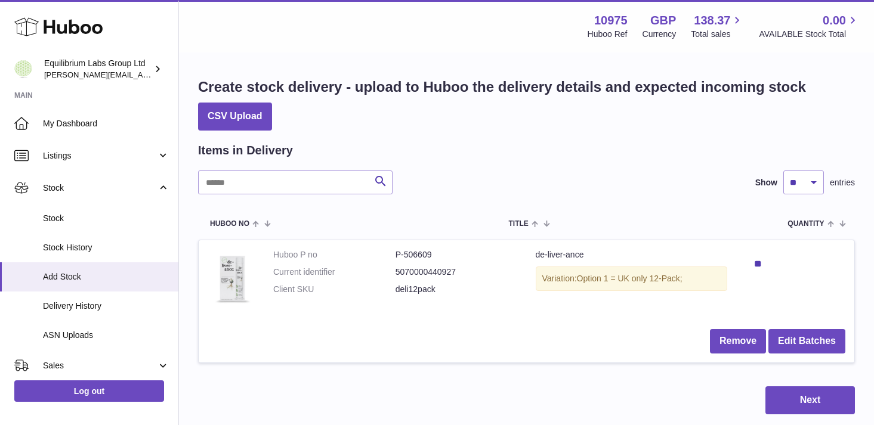
click at [481, 179] on div "Search Show ** ** ** *** entries" at bounding box center [526, 183] width 657 height 24
click at [809, 345] on button "Edit Batches" at bounding box center [806, 341] width 77 height 24
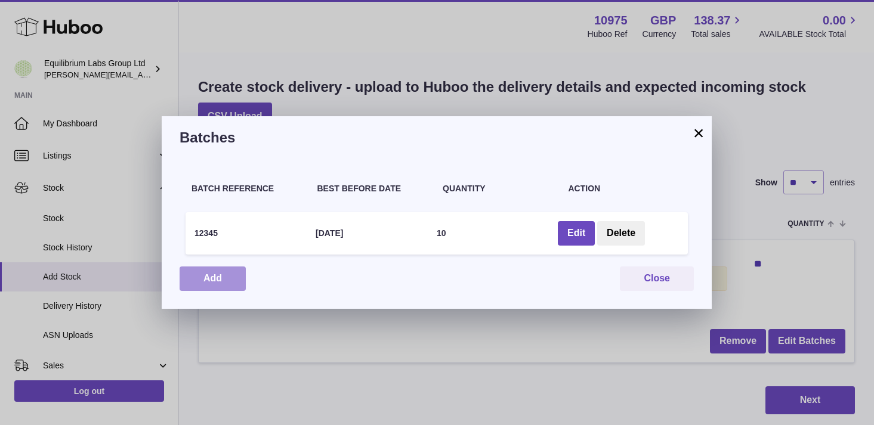
click at [224, 287] on button "Add" at bounding box center [213, 279] width 66 height 24
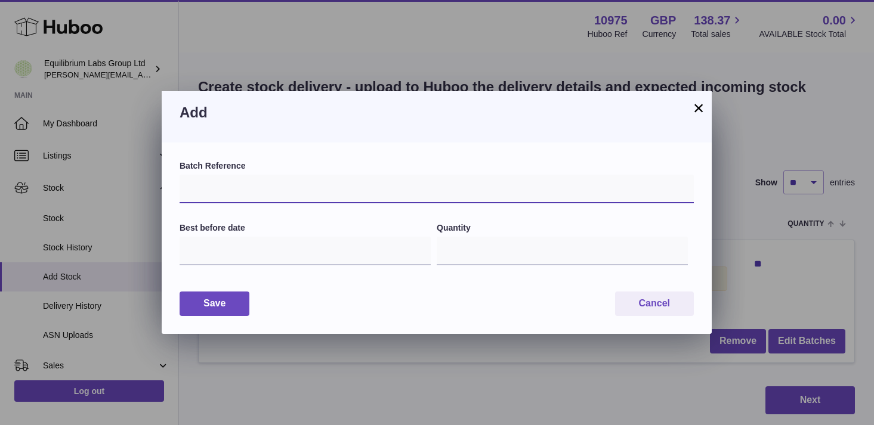
click at [234, 192] on input "text" at bounding box center [437, 189] width 514 height 29
type input "****"
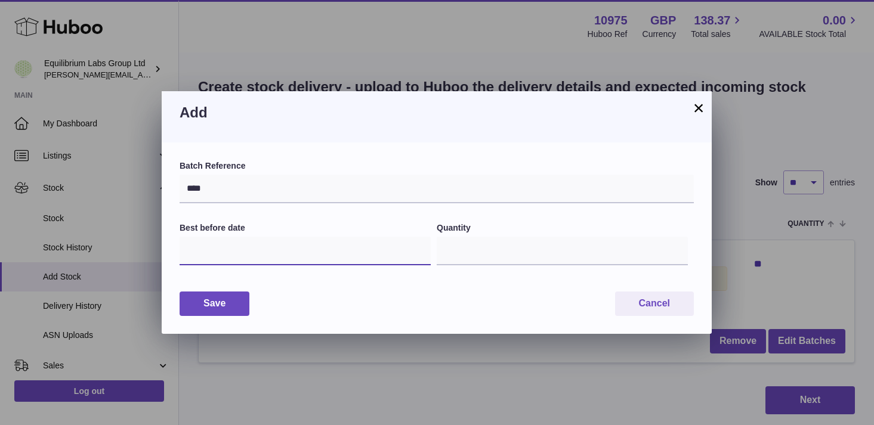
click at [275, 262] on input "text" at bounding box center [305, 251] width 251 height 29
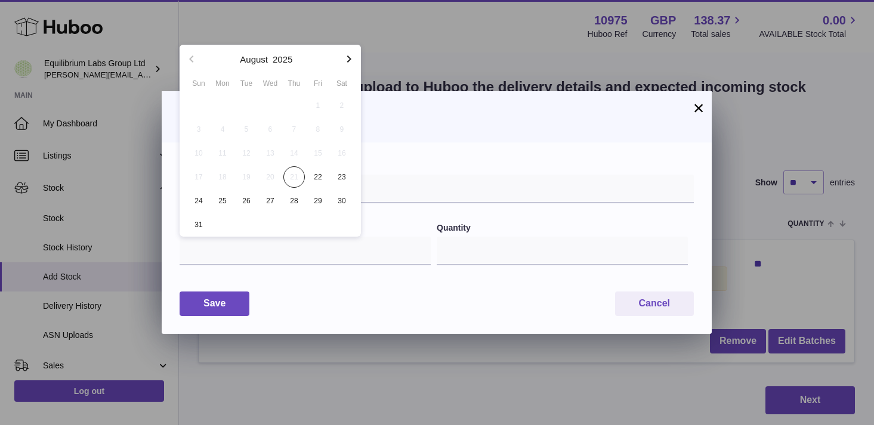
click at [280, 69] on div "August 2025" at bounding box center [270, 59] width 134 height 29
click at [280, 62] on button "2025" at bounding box center [283, 59] width 20 height 9
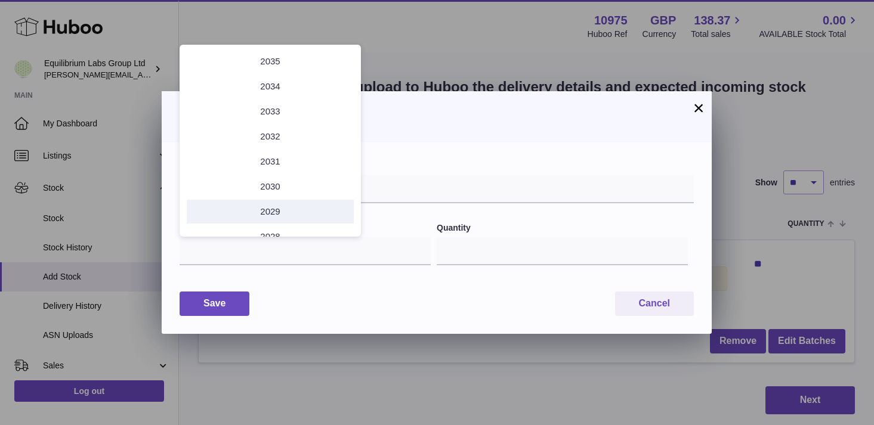
click at [293, 214] on li "2029" at bounding box center [270, 212] width 167 height 24
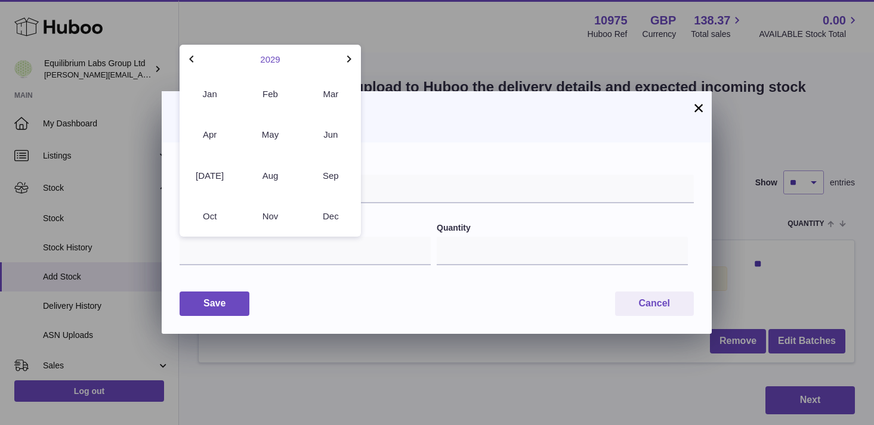
click at [277, 55] on button "2029" at bounding box center [270, 59] width 20 height 9
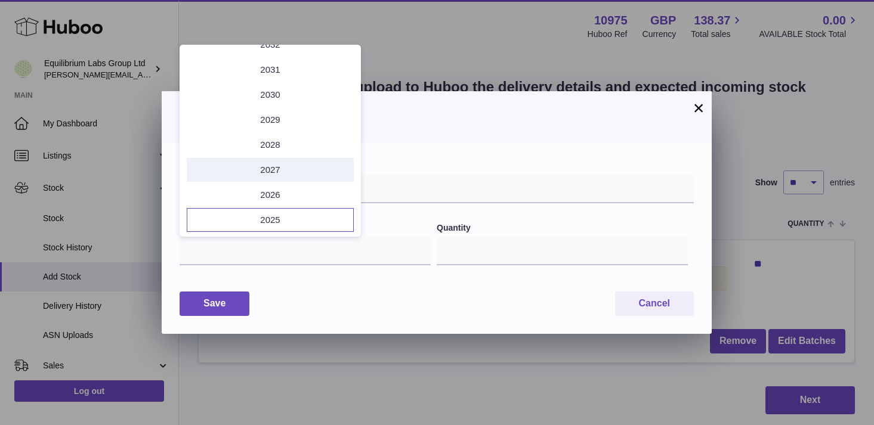
click at [278, 170] on li "2027" at bounding box center [270, 170] width 167 height 24
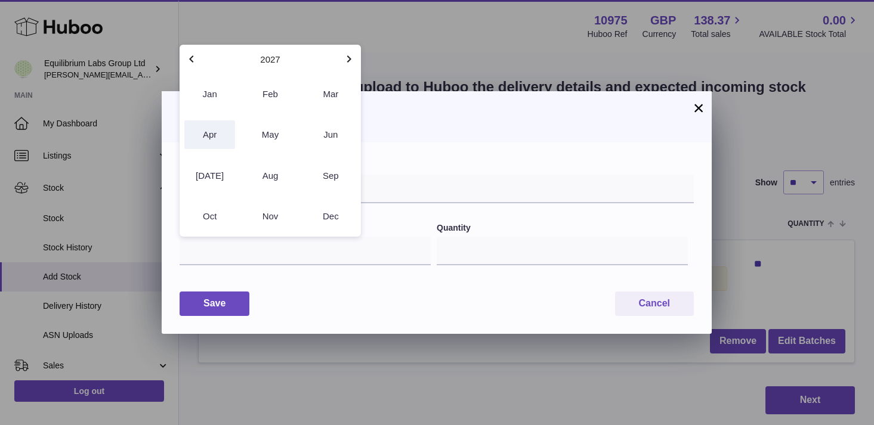
click at [220, 135] on button "Apr" at bounding box center [209, 134] width 51 height 29
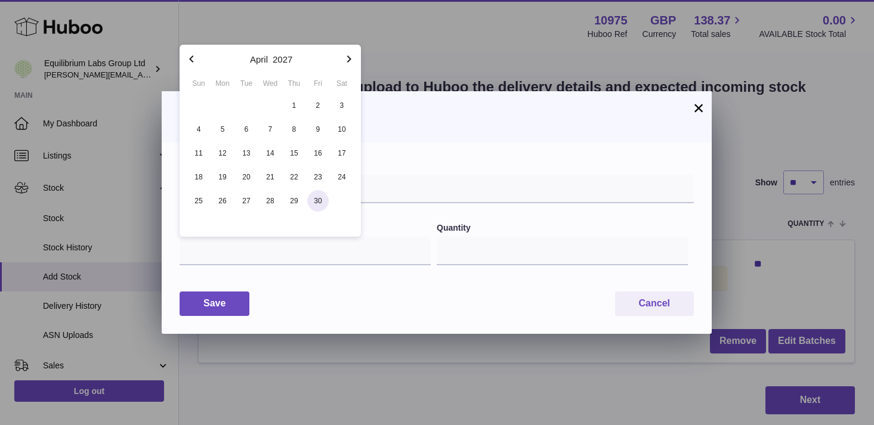
click at [321, 206] on span "30" at bounding box center [317, 200] width 21 height 21
type input "**********"
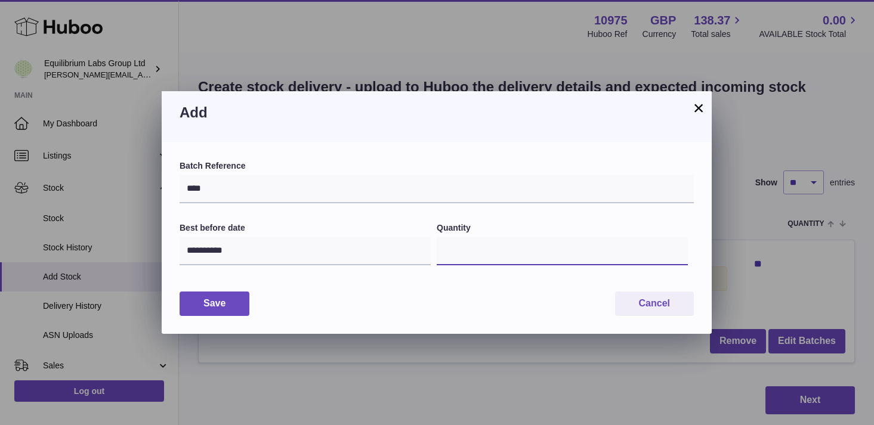
click at [676, 249] on input "*" at bounding box center [562, 251] width 251 height 29
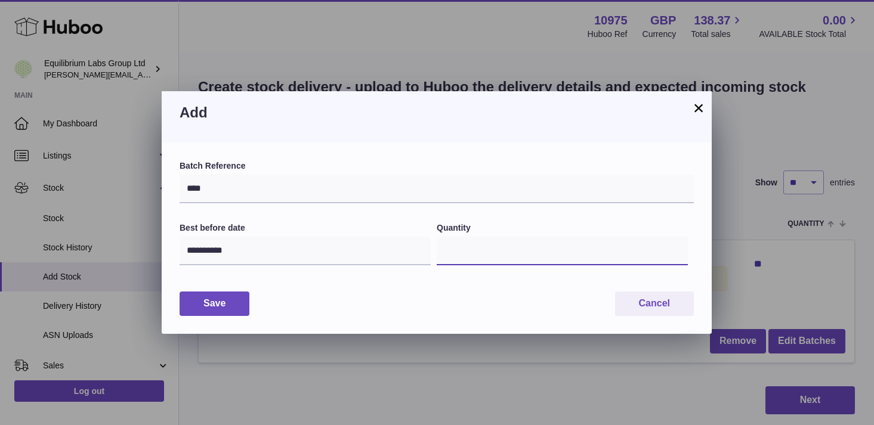
click at [676, 249] on input "*" at bounding box center [562, 251] width 251 height 29
type input "**"
click at [676, 249] on input "**" at bounding box center [562, 251] width 251 height 29
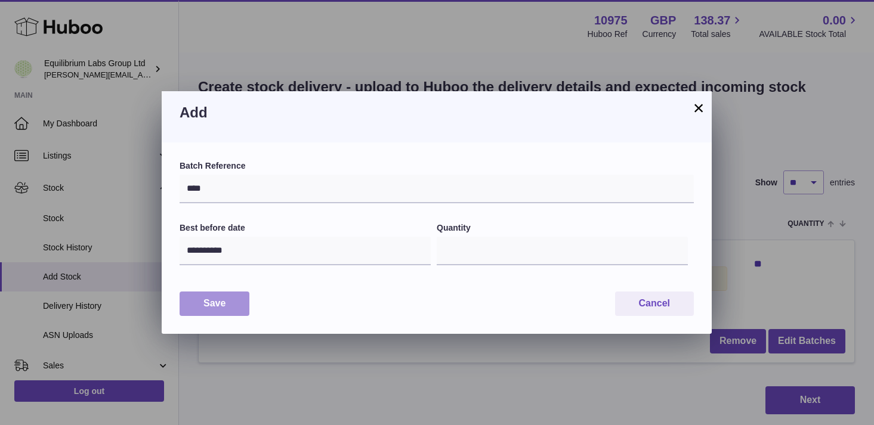
click at [211, 305] on button "Save" at bounding box center [215, 304] width 70 height 24
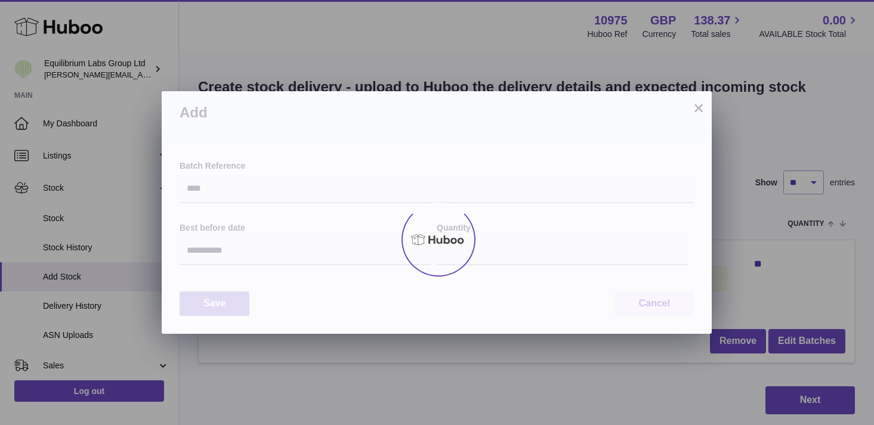
type input "**"
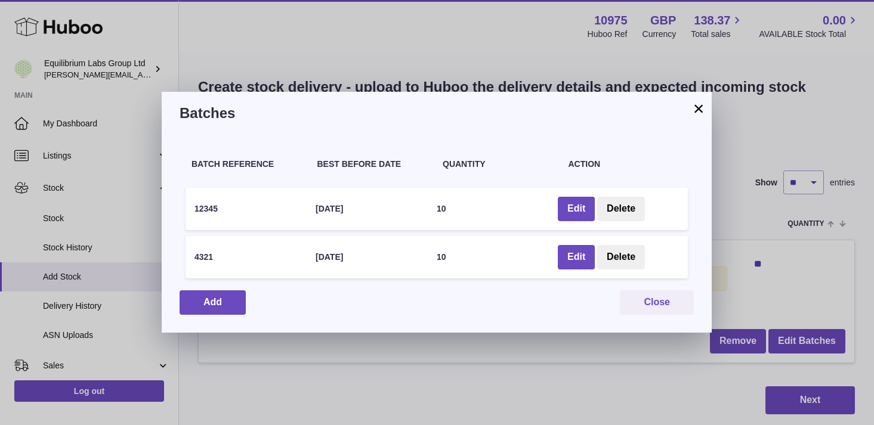
click at [695, 108] on button "×" at bounding box center [698, 108] width 14 height 14
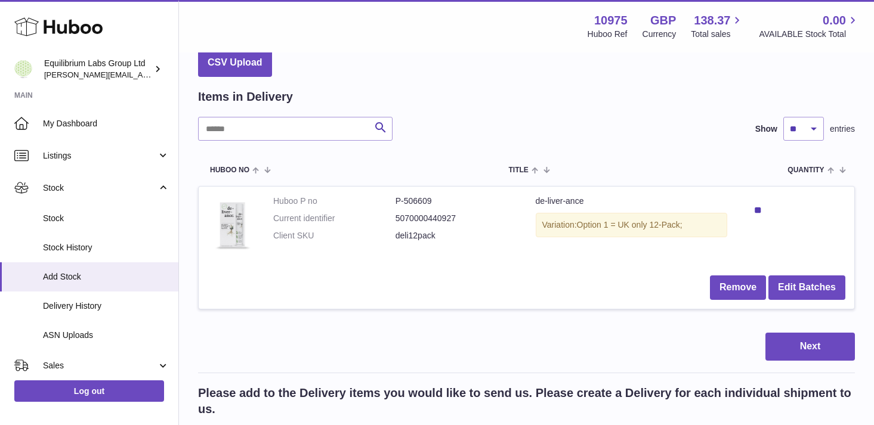
scroll to position [56, 0]
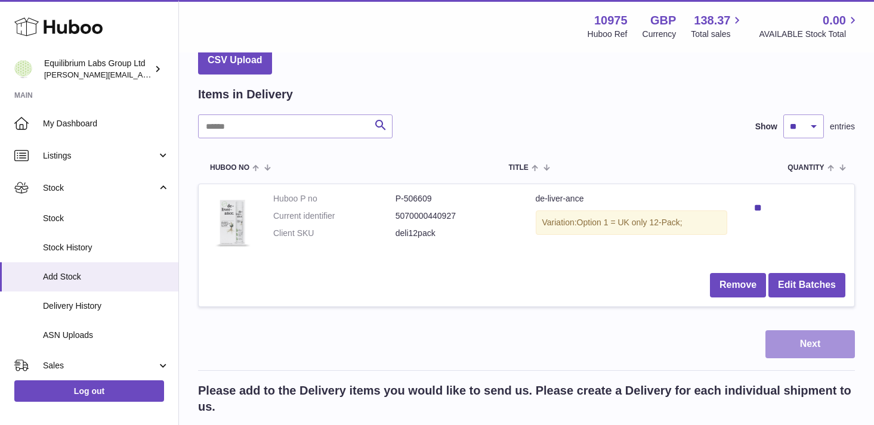
click at [793, 340] on button "Next" at bounding box center [809, 344] width 89 height 28
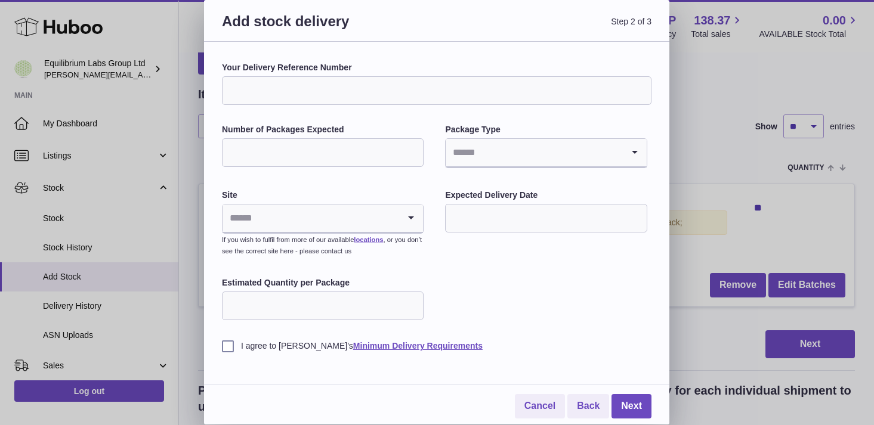
click at [371, 97] on input "Your Delivery Reference Number" at bounding box center [436, 90] width 429 height 29
click at [250, 217] on input "Search for option" at bounding box center [310, 218] width 177 height 27
click at [324, 148] on input "Number of Packages Expected" at bounding box center [323, 152] width 202 height 29
type input "*"
click at [494, 143] on input "Search for option" at bounding box center [534, 152] width 177 height 27
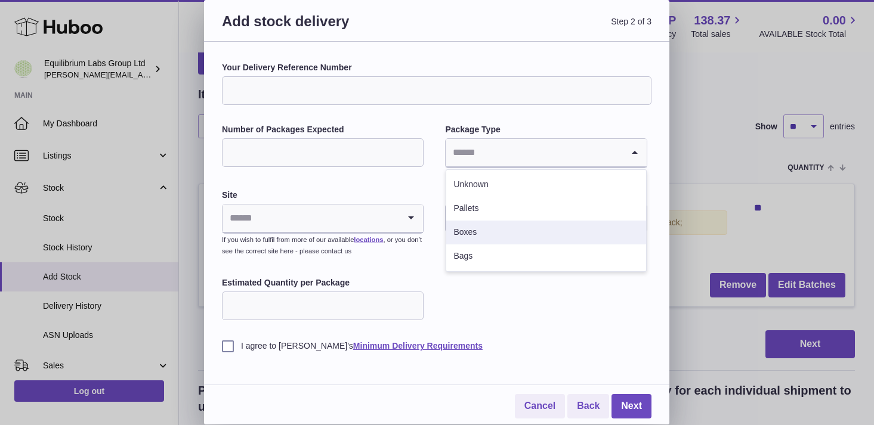
click at [484, 221] on li "Boxes" at bounding box center [545, 233] width 199 height 24
click at [480, 162] on input "Search for option" at bounding box center [534, 152] width 177 height 27
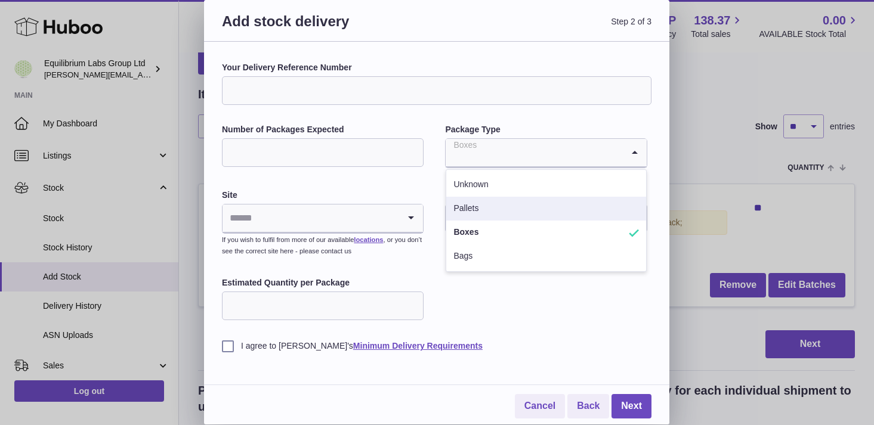
click at [481, 214] on li "Pallets" at bounding box center [545, 209] width 199 height 24
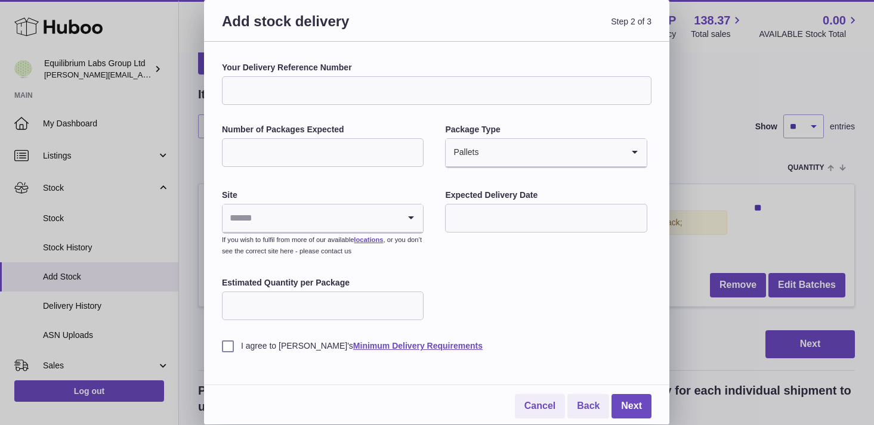
click at [486, 226] on input "text" at bounding box center [546, 218] width 202 height 29
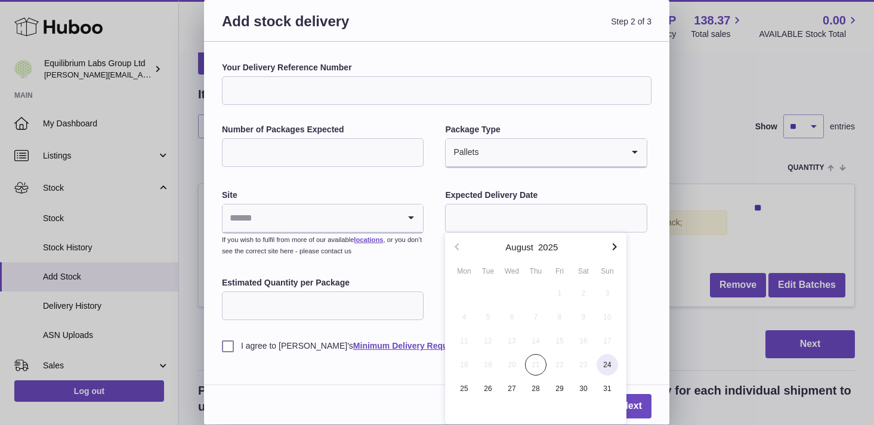
click at [601, 367] on span "24" at bounding box center [606, 364] width 21 height 21
type input "**********"
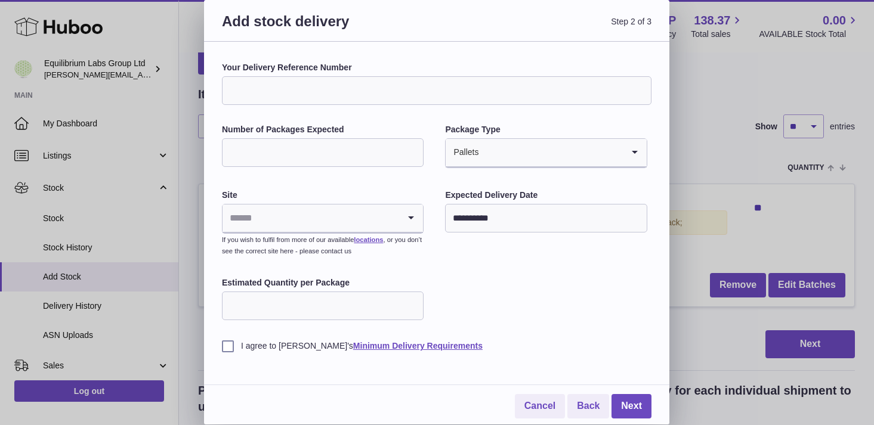
click at [316, 307] on input "Estimated Quantity per Package" at bounding box center [323, 306] width 202 height 29
click at [413, 303] on input "*" at bounding box center [323, 306] width 202 height 29
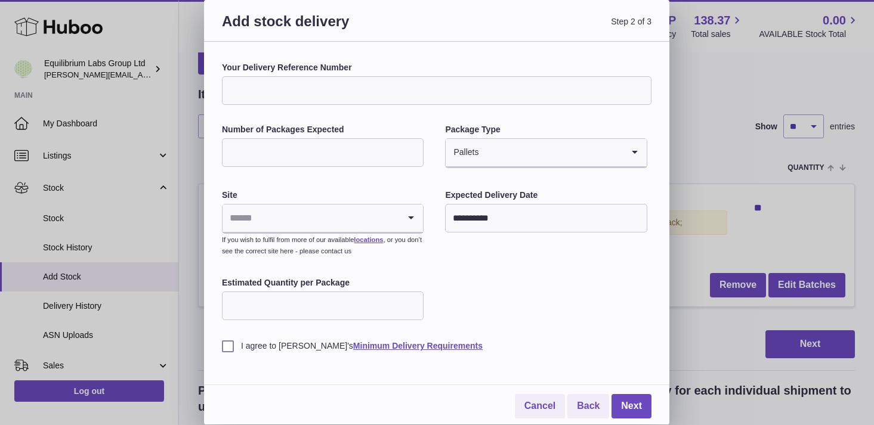
click at [413, 303] on input "*" at bounding box center [323, 306] width 202 height 29
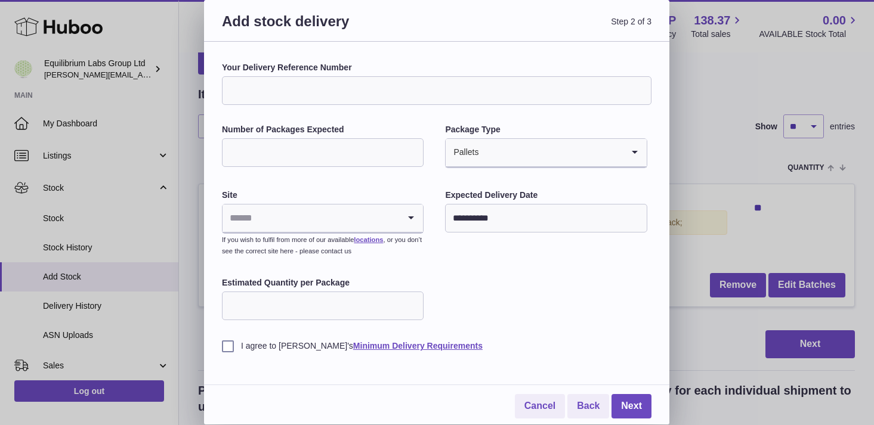
type input "**"
click at [413, 303] on input "**" at bounding box center [323, 306] width 202 height 29
click at [227, 345] on label "I agree to Huboo's Minimum Delivery Requirements" at bounding box center [436, 346] width 429 height 11
click at [549, 403] on link "Cancel" at bounding box center [540, 406] width 50 height 24
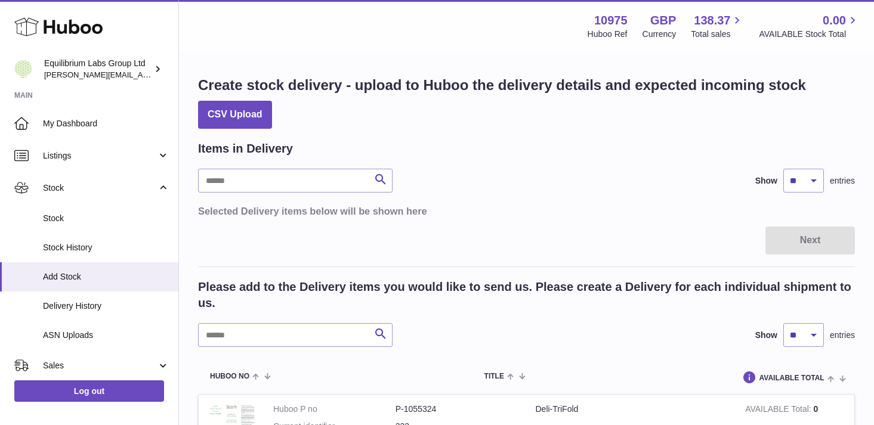
scroll to position [0, 0]
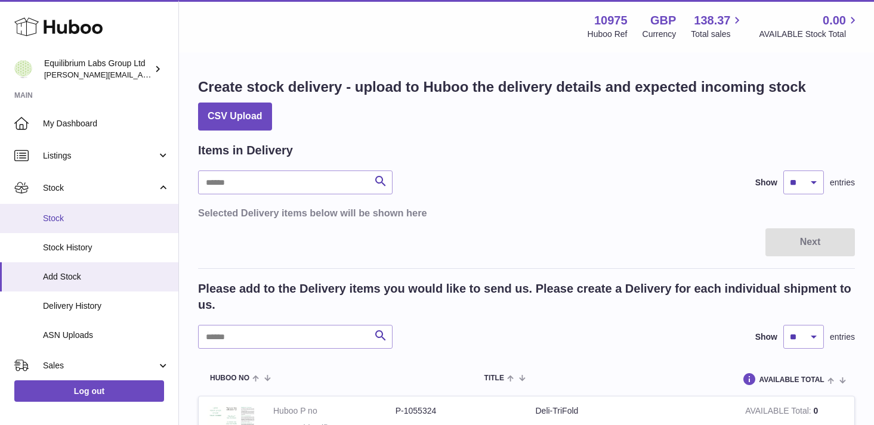
click at [131, 221] on span "Stock" at bounding box center [106, 218] width 126 height 11
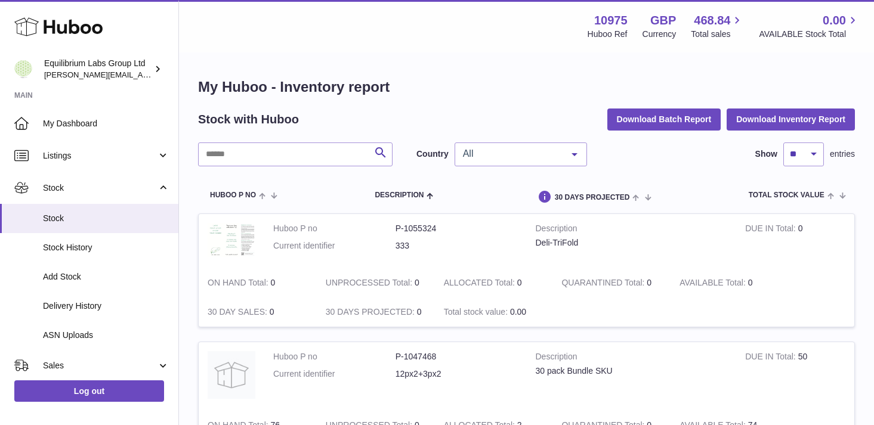
click at [536, 150] on span "All" at bounding box center [511, 154] width 103 height 12
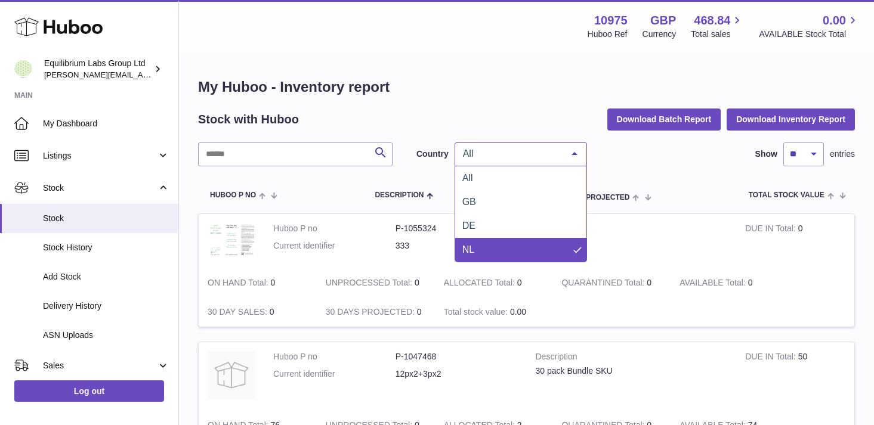
click at [520, 248] on span "NL" at bounding box center [520, 250] width 131 height 24
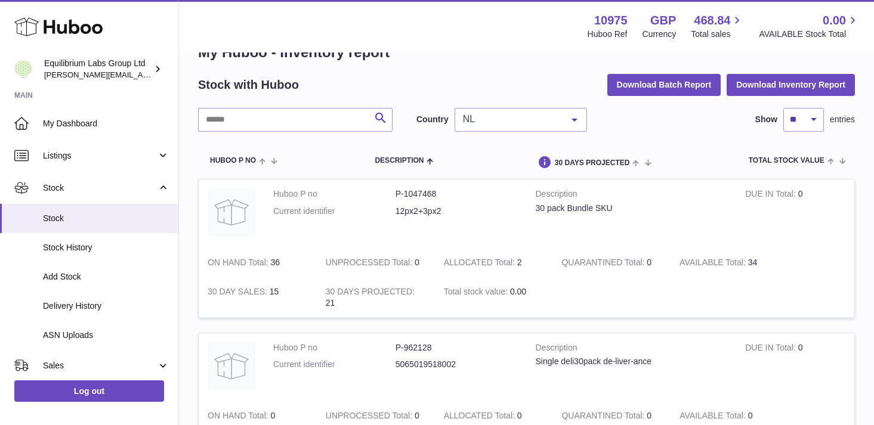
scroll to position [36, 0]
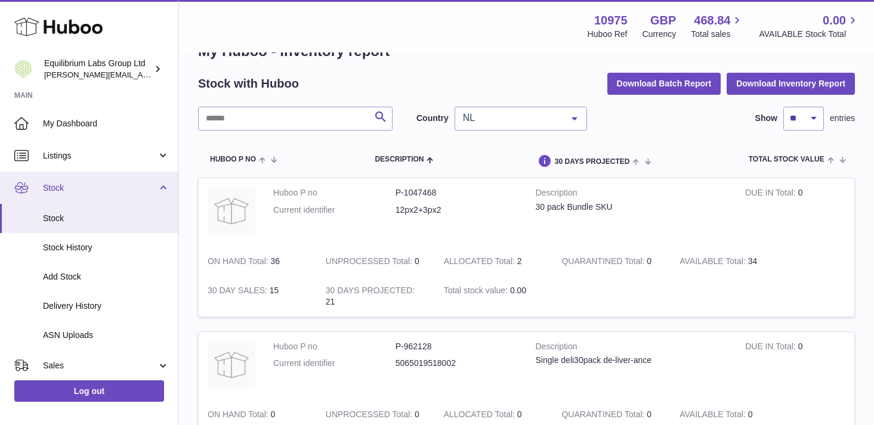
click at [161, 190] on link "Stock" at bounding box center [89, 188] width 178 height 32
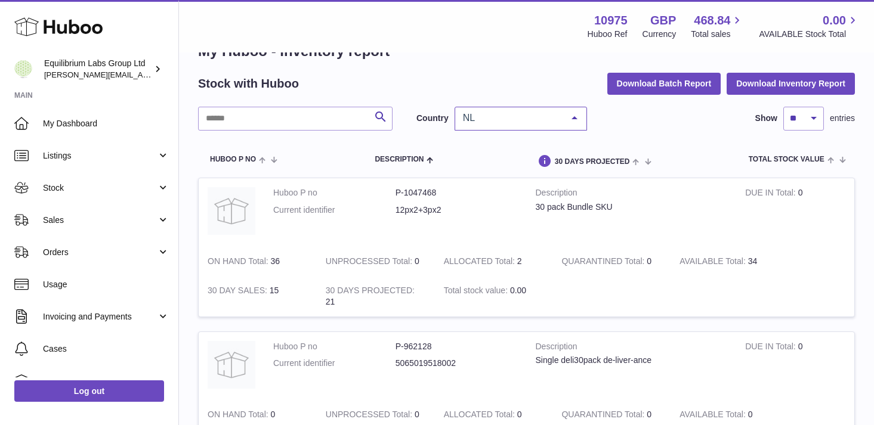
click at [518, 109] on div "NL" at bounding box center [520, 119] width 132 height 24
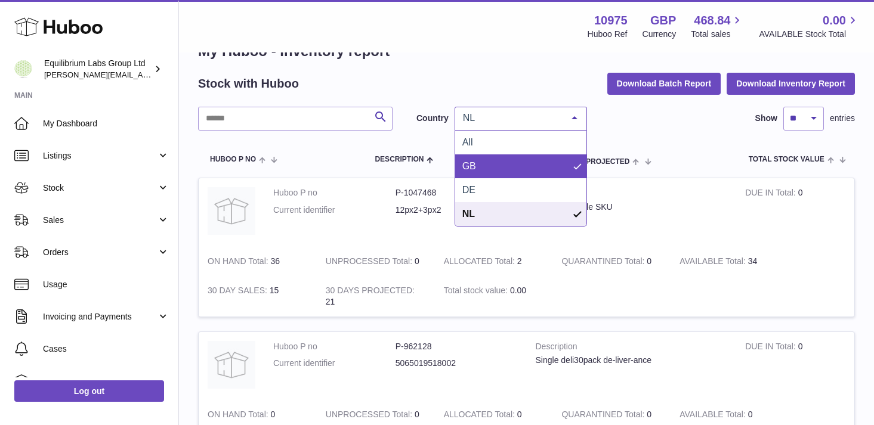
click at [490, 165] on span "GB" at bounding box center [520, 166] width 131 height 24
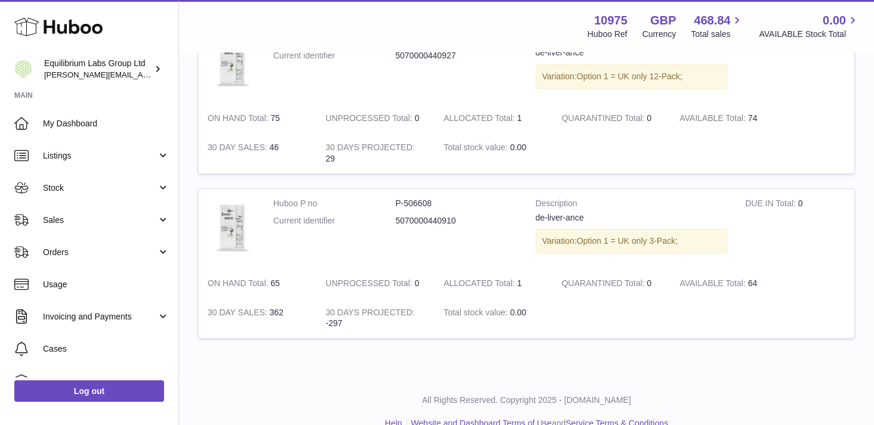
scroll to position [663, 0]
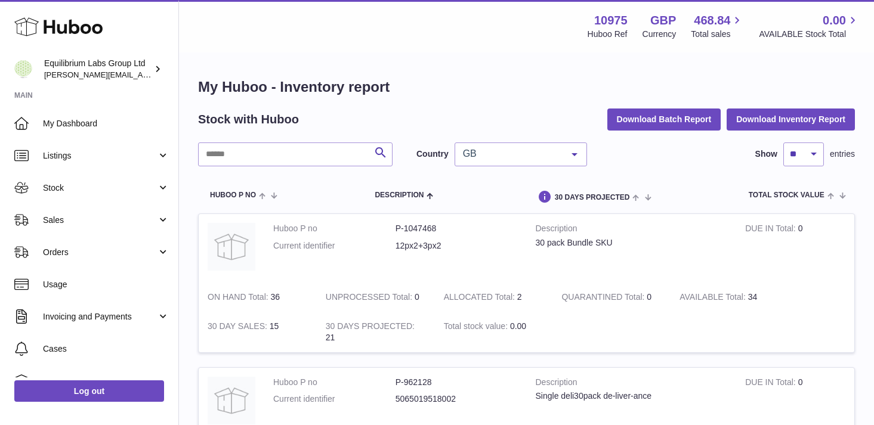
click at [525, 158] on span "GB" at bounding box center [511, 154] width 103 height 12
click at [519, 128] on div "Stock with Huboo Download Batch Report Download Inventory Report" at bounding box center [526, 119] width 657 height 21
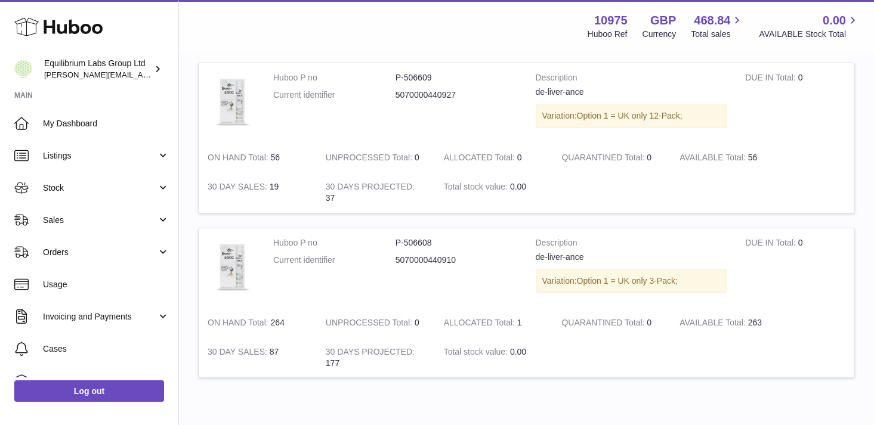
scroll to position [477, 0]
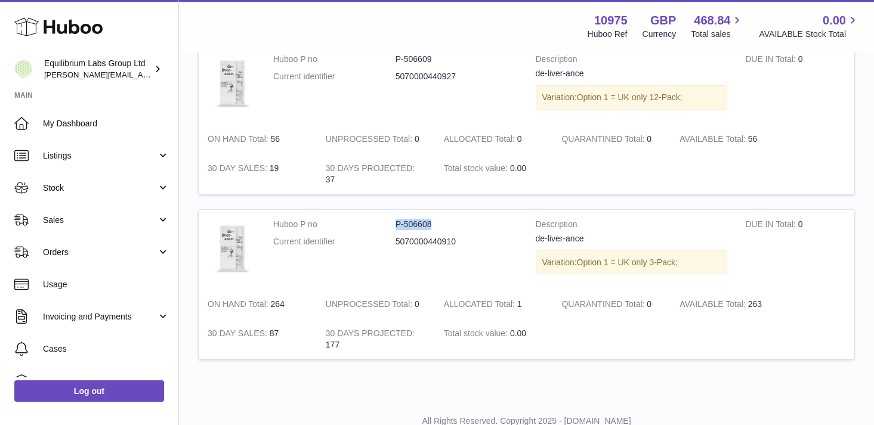
drag, startPoint x: 437, startPoint y: 227, endPoint x: 388, endPoint y: 227, distance: 48.3
click at [388, 227] on dl "Huboo P no P-506608 Current identifier 5070000440910" at bounding box center [395, 236] width 245 height 35
copy dl "P-506608"
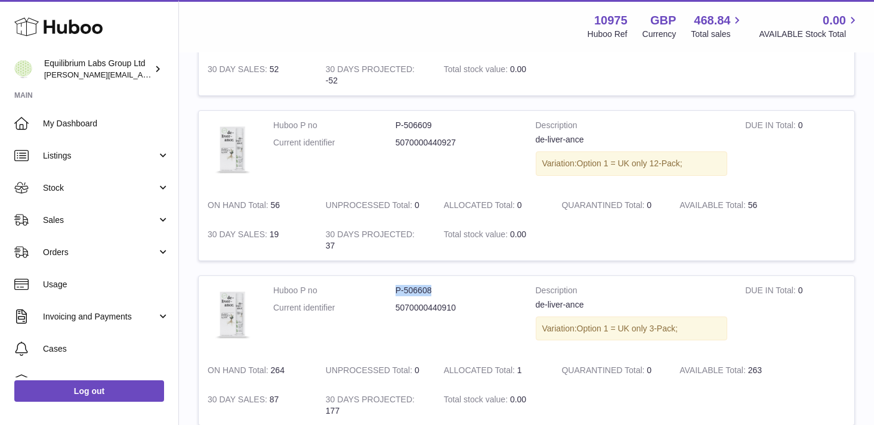
scroll to position [406, 0]
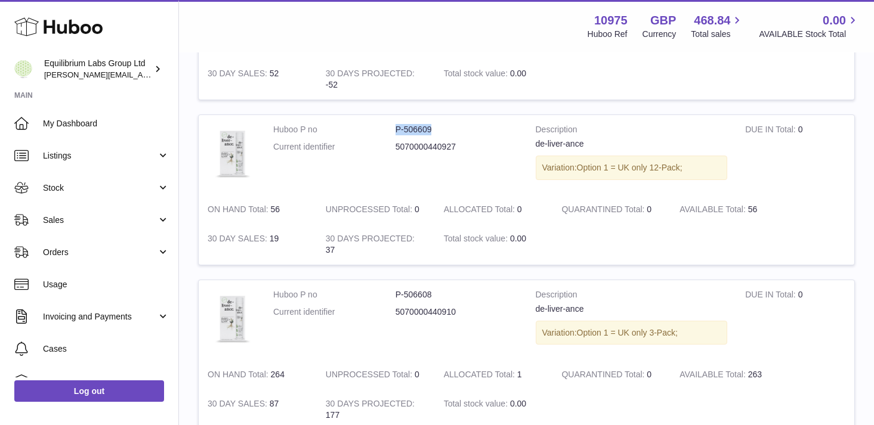
drag, startPoint x: 441, startPoint y: 131, endPoint x: 392, endPoint y: 130, distance: 49.5
click at [392, 130] on dl "Huboo P no P-506609 Current identifier 5070000440927" at bounding box center [395, 141] width 245 height 35
copy dl "P-506609"
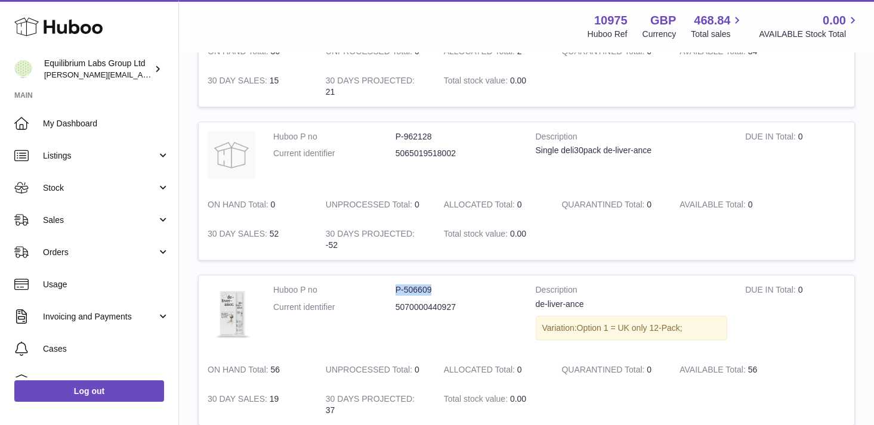
scroll to position [215, 0]
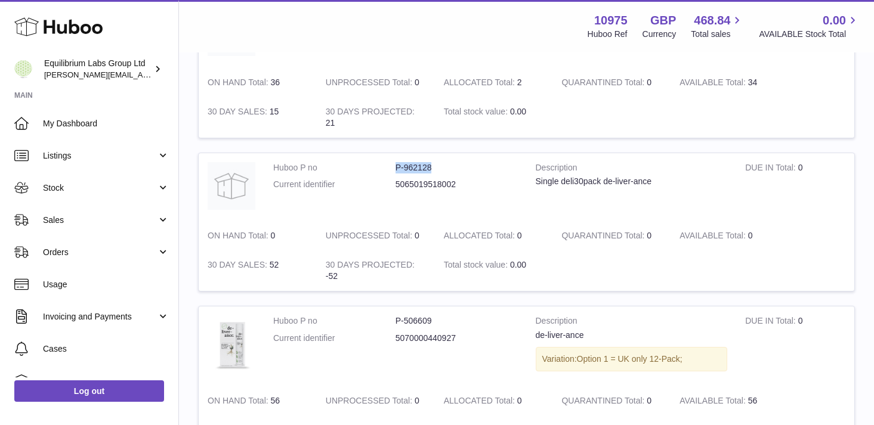
drag, startPoint x: 434, startPoint y: 168, endPoint x: 393, endPoint y: 168, distance: 41.2
click at [393, 168] on dl "Huboo P no P-962128 Current identifier 5065019518002" at bounding box center [395, 179] width 245 height 35
copy dl "P-962128"
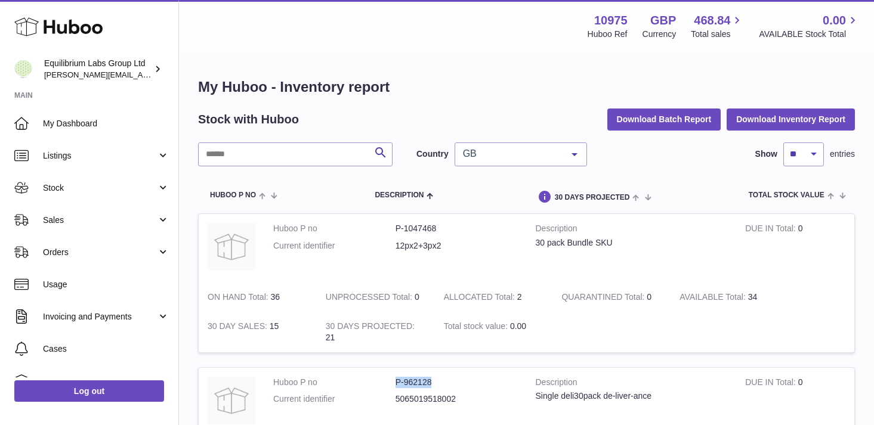
click at [550, 150] on span "GB" at bounding box center [511, 154] width 103 height 12
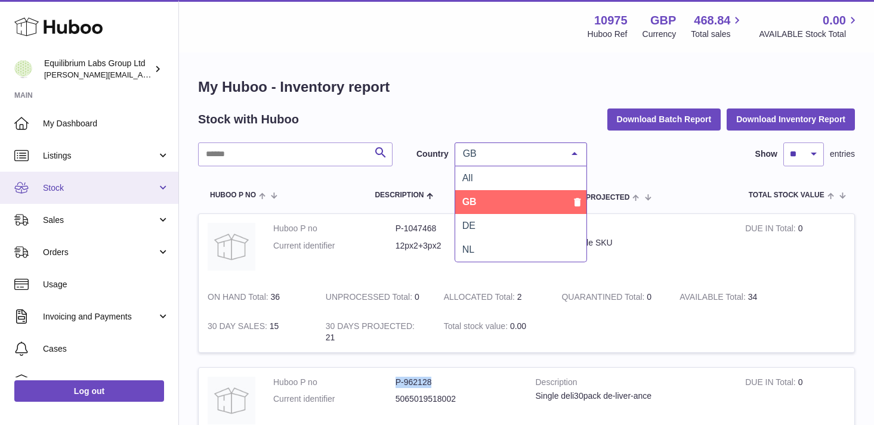
click at [141, 191] on span "Stock" at bounding box center [100, 188] width 114 height 11
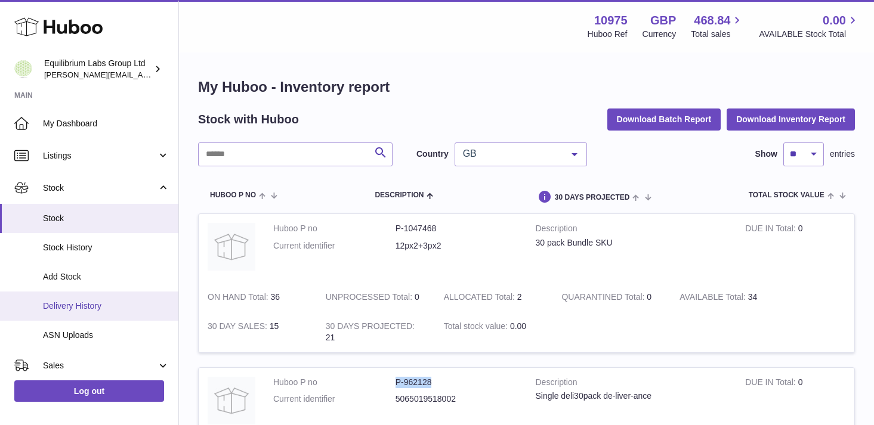
click at [120, 308] on span "Delivery History" at bounding box center [106, 306] width 126 height 11
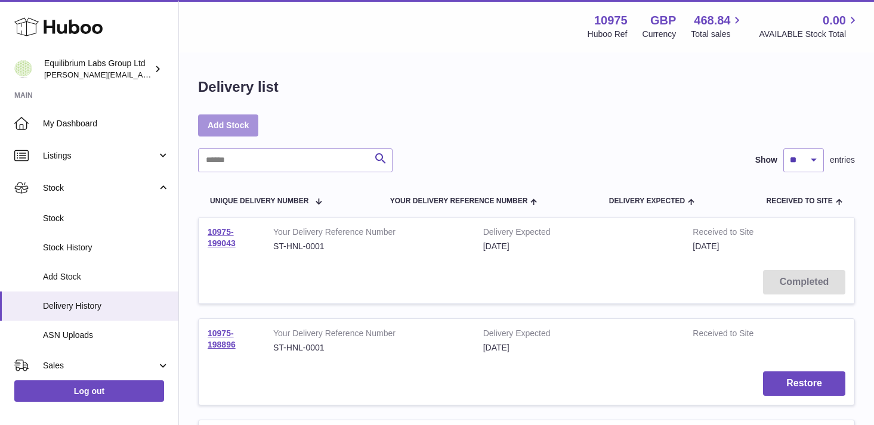
click at [239, 129] on link "Add Stock" at bounding box center [228, 125] width 60 height 21
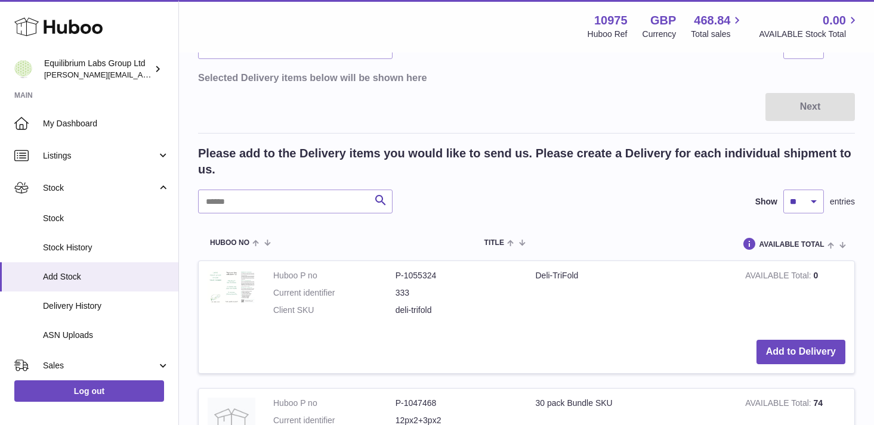
scroll to position [141, 0]
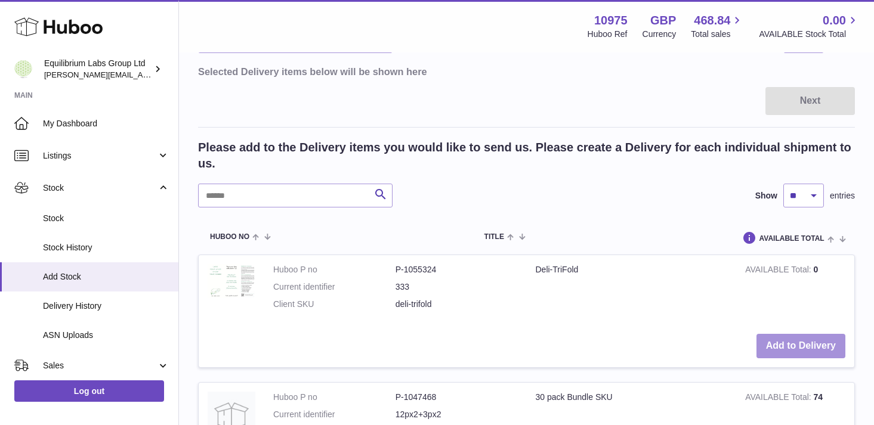
click at [777, 337] on button "Add to Delivery" at bounding box center [800, 346] width 89 height 24
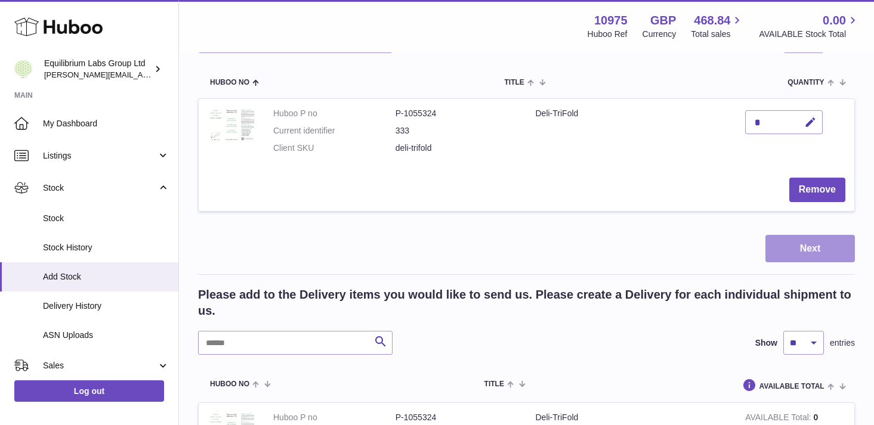
click at [809, 246] on button "Next" at bounding box center [809, 249] width 89 height 28
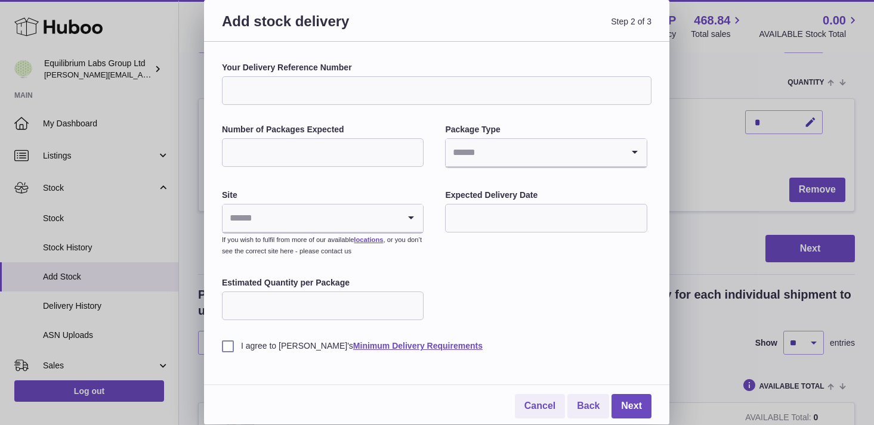
click at [374, 147] on input "Number of Packages Expected" at bounding box center [323, 152] width 202 height 29
click at [428, 215] on div "Your Delivery Reference Number Number of Packages Expected Package Type Loading…" at bounding box center [436, 207] width 429 height 290
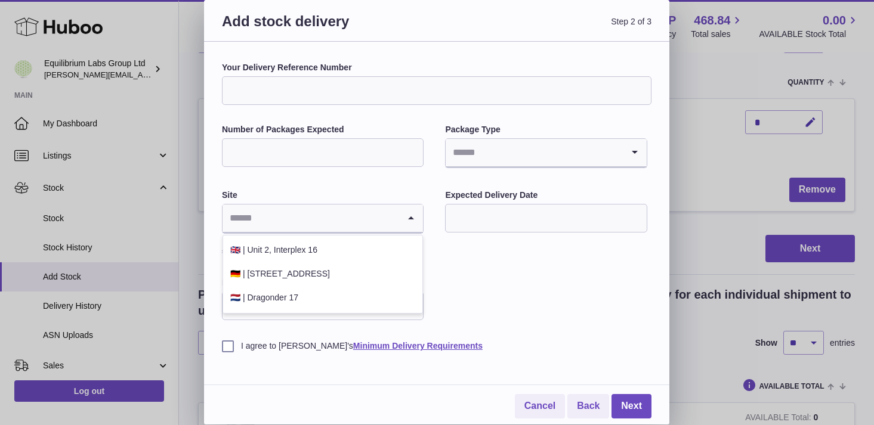
click at [412, 219] on icon "Search for option" at bounding box center [411, 218] width 24 height 27
click at [320, 299] on li "🇳🇱 | Dragonder 17" at bounding box center [322, 298] width 199 height 24
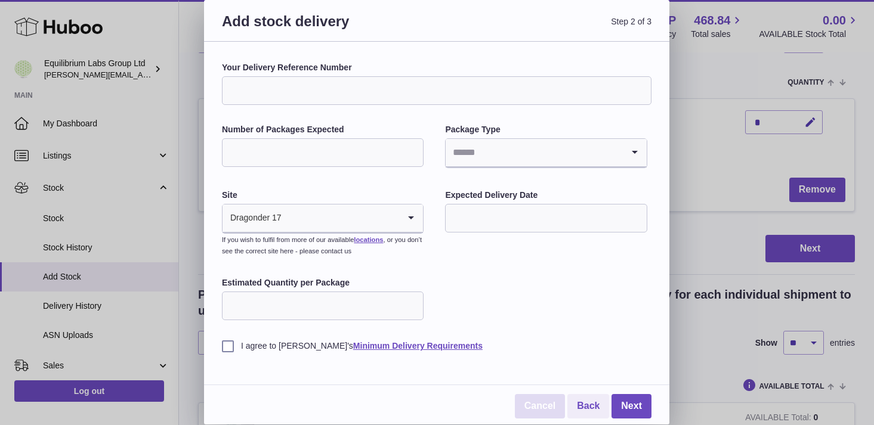
click at [548, 405] on link "Cancel" at bounding box center [540, 406] width 50 height 24
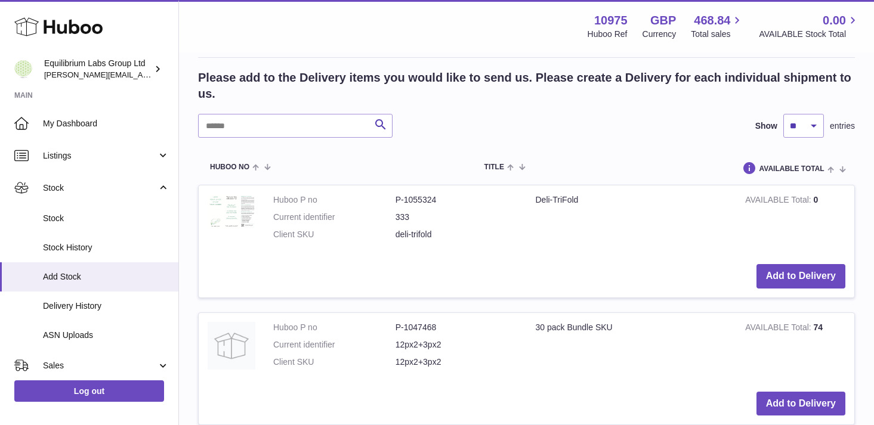
scroll to position [341, 0]
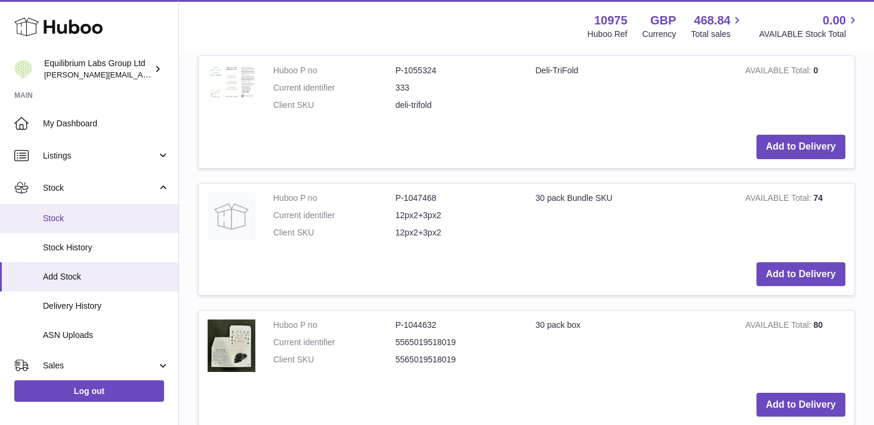
click at [115, 215] on span "Stock" at bounding box center [106, 218] width 126 height 11
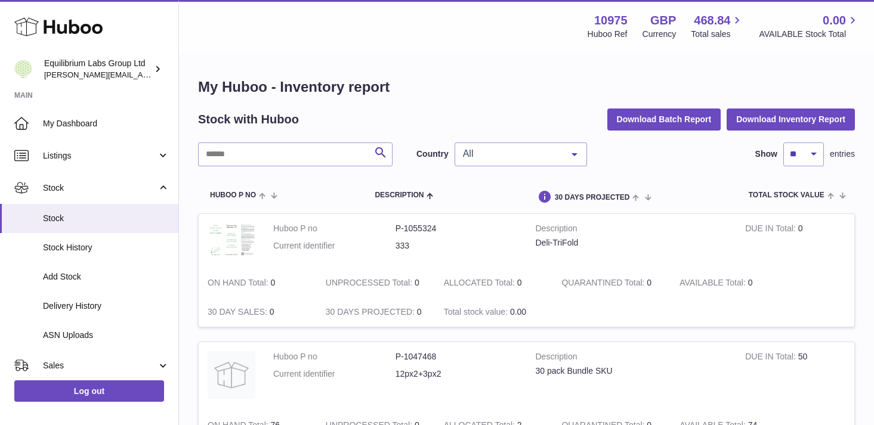
click at [565, 151] on div at bounding box center [574, 154] width 24 height 23
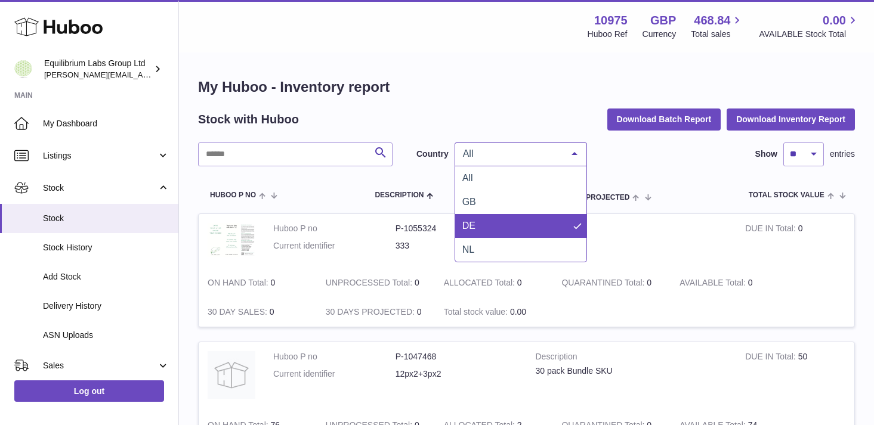
click at [526, 220] on span "DE" at bounding box center [520, 226] width 131 height 24
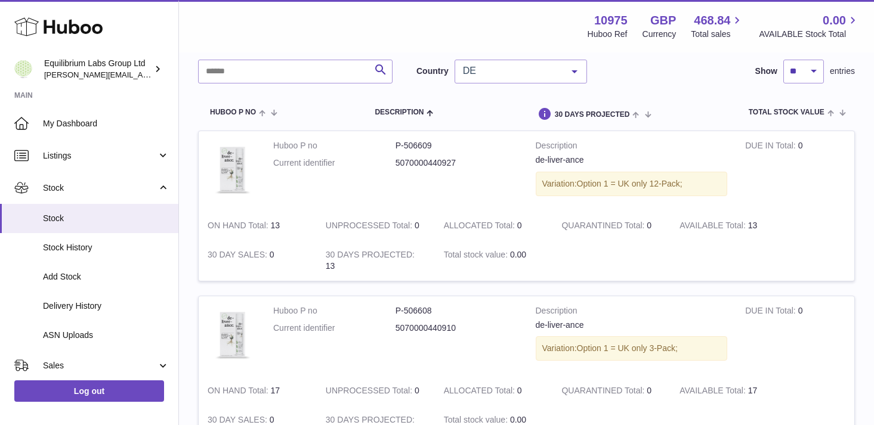
scroll to position [90, 0]
